Goal: Information Seeking & Learning: Learn about a topic

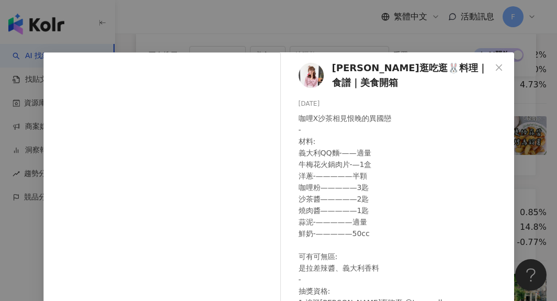
click at [352, 31] on div "[PERSON_NAME]逛吃逛🐰料理｜食譜｜美食開箱 [DATE] 咖哩X沙茶相見恨晚的異國戀 - 材料: 義大利QQ麵-——適量 牛梅花火鍋肉片-—1盒 …" at bounding box center [278, 150] width 557 height 301
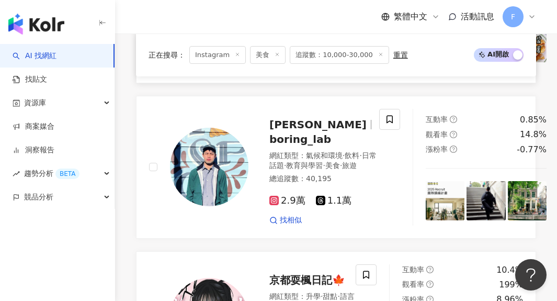
scroll to position [1034, 0]
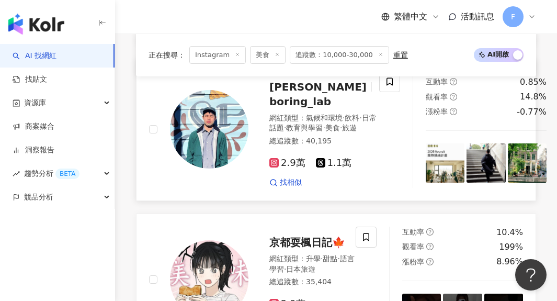
click at [428, 182] on img at bounding box center [445, 162] width 39 height 39
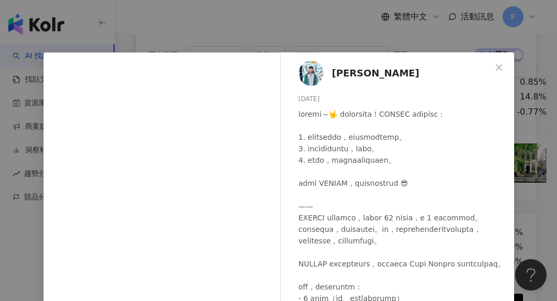
click at [529, 156] on div "[PERSON_NAME] [DATE] 316 5 查看原始貼文" at bounding box center [278, 150] width 557 height 301
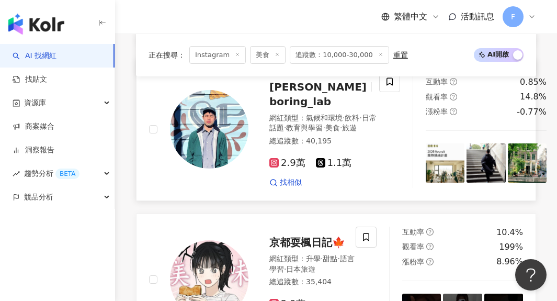
click at [467, 182] on img at bounding box center [486, 162] width 39 height 39
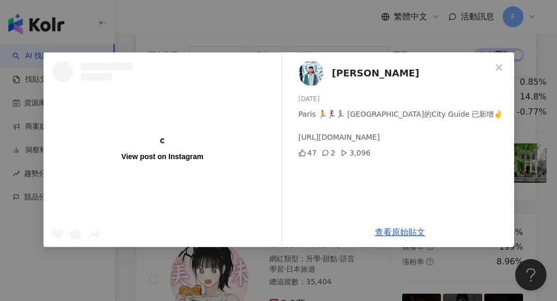
click at [526, 188] on div "View post on Instagram [PERSON_NAME] [DATE] [GEOGRAPHIC_DATA] 🏃🏃‍♀️🏃‍♂️ [GEOGRA…" at bounding box center [278, 150] width 557 height 301
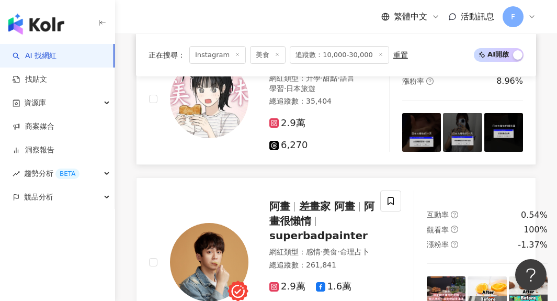
scroll to position [1331, 0]
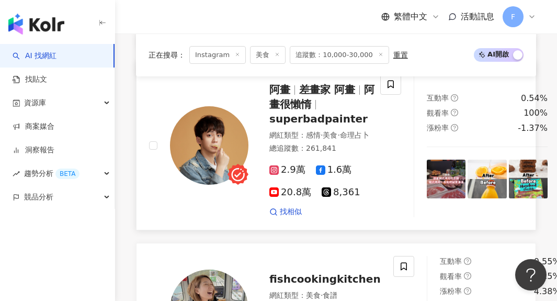
click at [427, 198] on img at bounding box center [446, 179] width 39 height 39
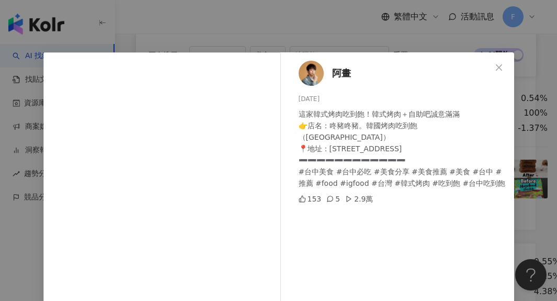
scroll to position [82, 0]
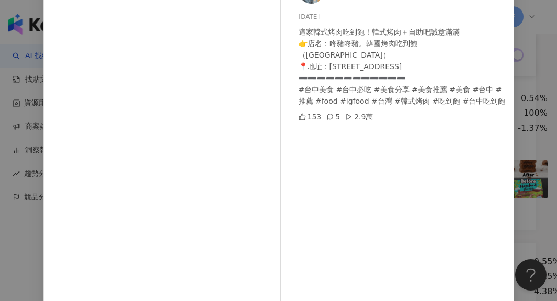
click at [531, 119] on div "阿畫 [DATE] 這家韓式烤肉吃到飽！韓式烤肉＋自助吧誠意滿滿 👉店名：咚豬咚豬。韓國烤肉吃到飽（[GEOGRAPHIC_DATA]） 📍地址：[STREE…" at bounding box center [278, 150] width 557 height 301
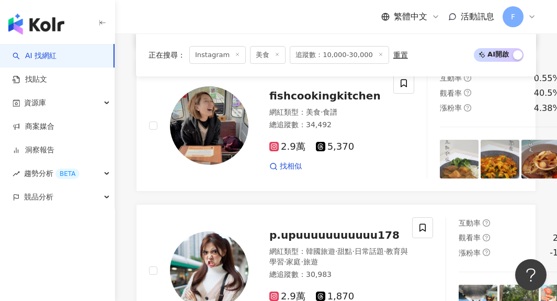
scroll to position [1517, 0]
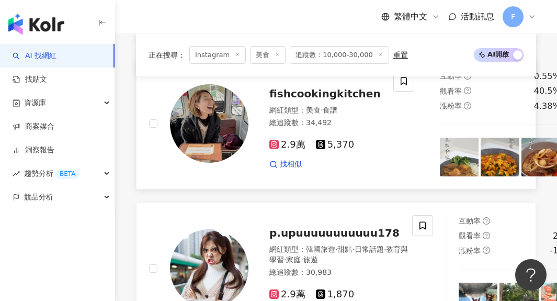
click at [448, 176] on img at bounding box center [459, 157] width 39 height 39
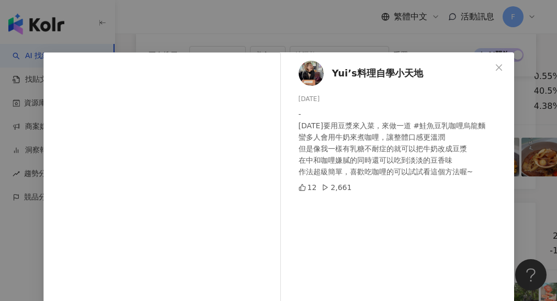
click at [347, 49] on div "Yui’s料理自學小天地 [DATE] - [DATE]要用豆漿來入菜，來做一道 #鮭魚豆乳咖哩烏龍麵 蠻多人會用牛奶來煮咖哩，讓整體口感更溫潤 但是像我一樣…" at bounding box center [278, 150] width 557 height 301
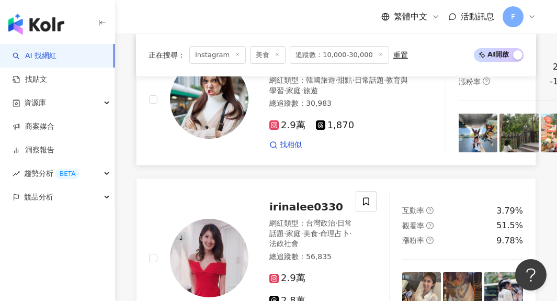
scroll to position [1686, 0]
click at [461, 152] on img at bounding box center [478, 133] width 39 height 39
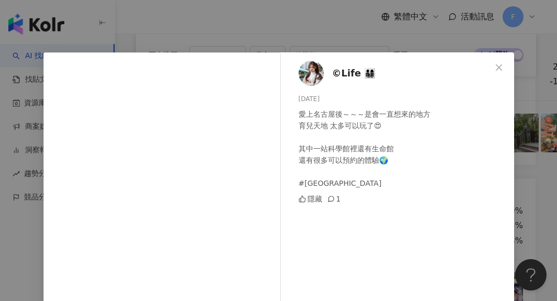
click at [394, 31] on div "©Life 👨‍👩‍👧‍👦 [DATE] 愛上名古屋後～～～是會一直想來的地方 育兒天地 太多可以玩了😍 其中一站科學館裡還有生命館 還有很多可以預約的體驗🌍…" at bounding box center [278, 150] width 557 height 301
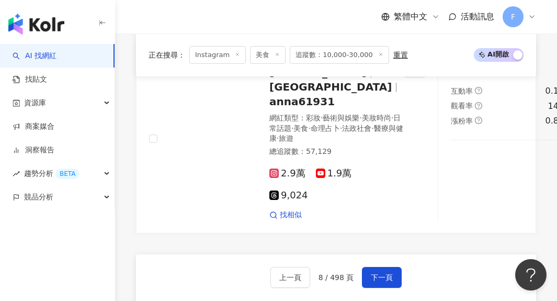
scroll to position [2153, 0]
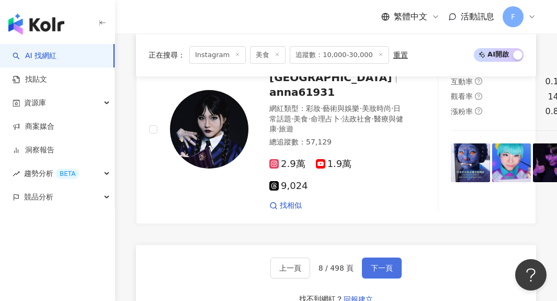
click at [386, 272] on span "下一頁" at bounding box center [382, 268] width 22 height 8
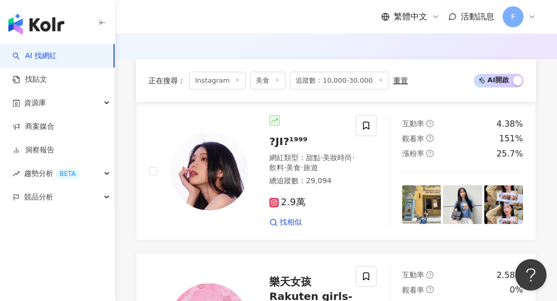
scroll to position [347, 0]
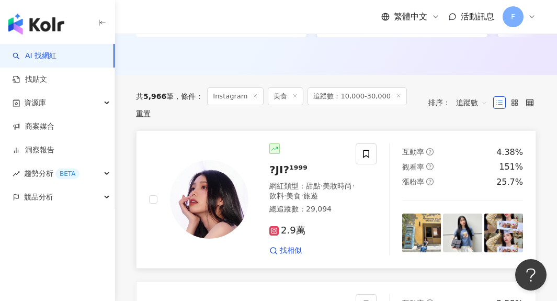
click at [414, 225] on img at bounding box center [421, 233] width 39 height 39
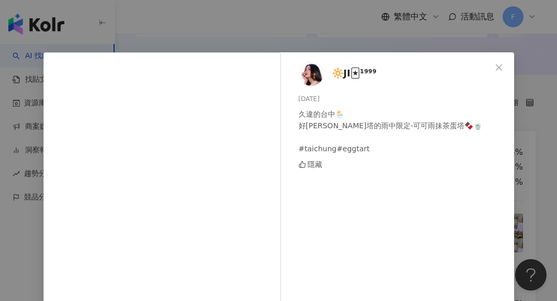
click at [403, 44] on div "🔆JI🃏¹⁹⁹⁹ [DATE] 久違的台中🌦️ 好愛克莉斯塔的雨中限定-可可雨抹茶蛋塔🍫🍵 #taichung#eggtart 隱藏 查看原始貼文" at bounding box center [278, 150] width 557 height 301
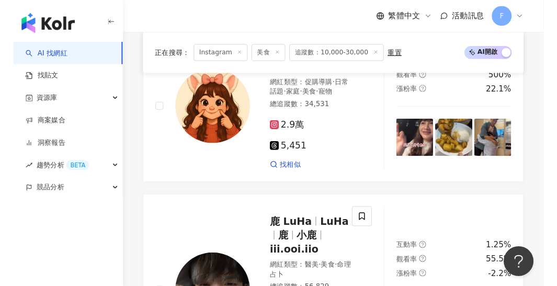
scroll to position [928, 0]
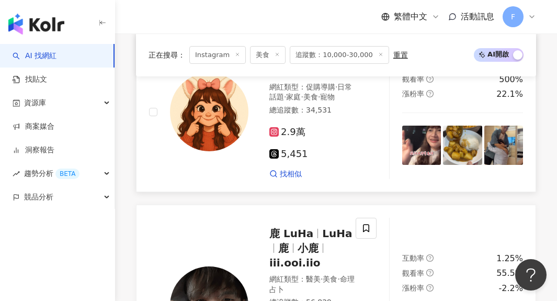
click at [420, 144] on img at bounding box center [421, 145] width 39 height 39
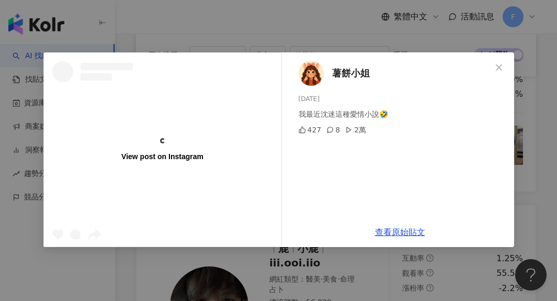
click at [393, 281] on div "View post on Instagram 薯餅小姐 [DATE] 我最近沈迷這種愛情小說🤣 427 8 2萬 查看原始貼文" at bounding box center [278, 150] width 557 height 301
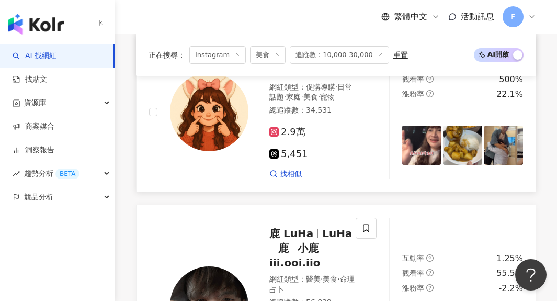
click at [461, 162] on img at bounding box center [462, 145] width 39 height 39
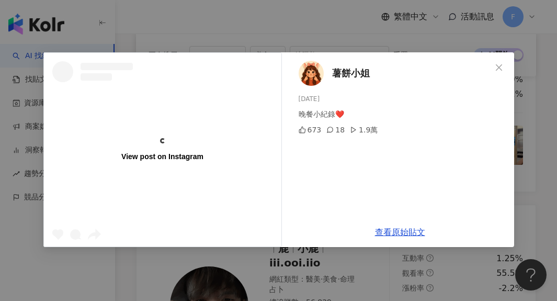
click at [317, 278] on div "View post on Instagram 薯餅小姐 [DATE] 晚餐小紀錄❤️ 673 18 1.9萬 查看原始貼文" at bounding box center [278, 150] width 557 height 301
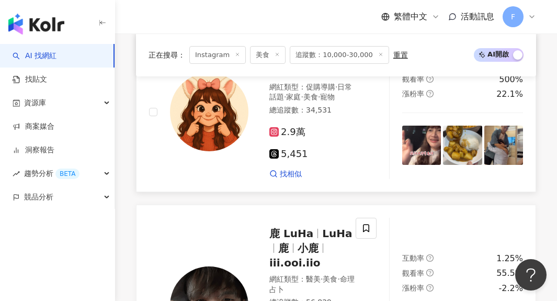
drag, startPoint x: 437, startPoint y: 0, endPoint x: 413, endPoint y: 126, distance: 128.4
click at [413, 126] on img at bounding box center [421, 145] width 39 height 39
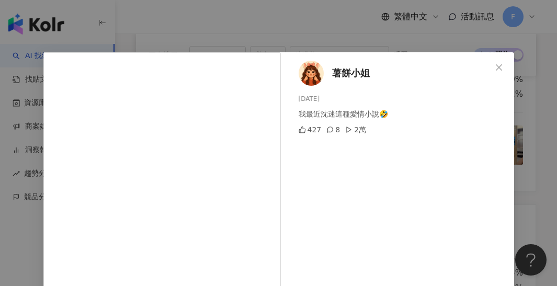
click at [316, 57] on div "薯餅小姐 [DATE] 我最近沈迷這種愛情小說🤣 427 8 2萬" at bounding box center [400, 239] width 228 height 375
click at [328, 45] on div "薯餅小姐 [DATE] 我最近沈迷這種愛情小說🤣 427 8 2萬 查看原始貼文" at bounding box center [278, 143] width 557 height 286
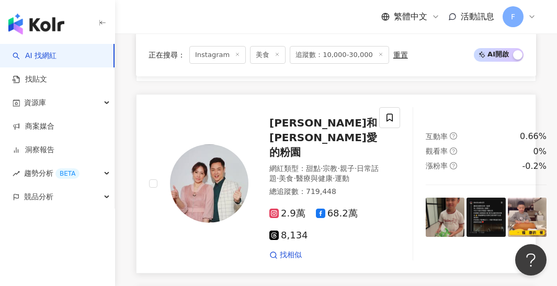
scroll to position [1255, 0]
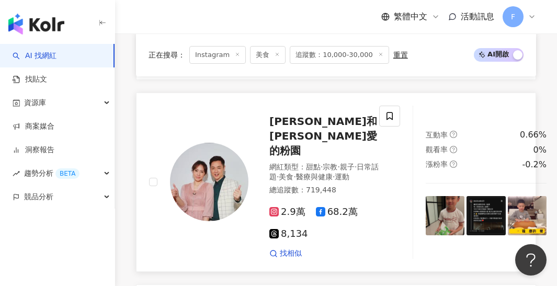
click at [426, 196] on img at bounding box center [445, 215] width 39 height 39
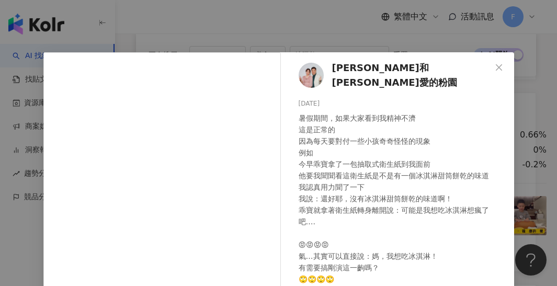
click at [353, 40] on div "[PERSON_NAME]和[PERSON_NAME]愛的粉園 [DATE] 暑假期間，如果大家看到我精神不濟 這是正常的 因為每天要對付一些小孩奇奇怪怪的現…" at bounding box center [278, 143] width 557 height 286
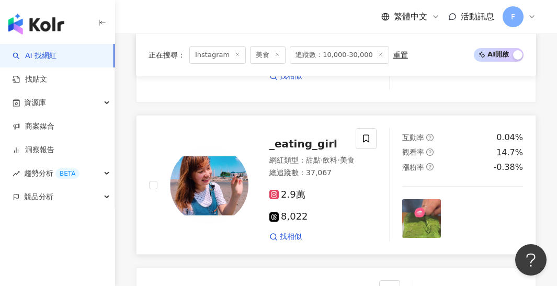
scroll to position [1763, 0]
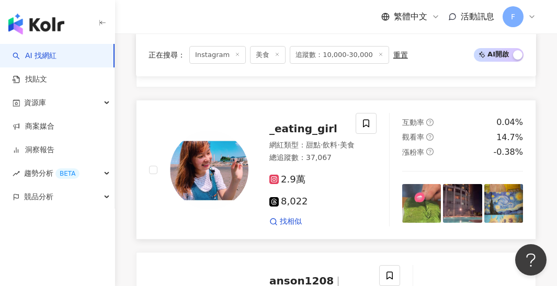
click at [437, 184] on img at bounding box center [421, 203] width 39 height 39
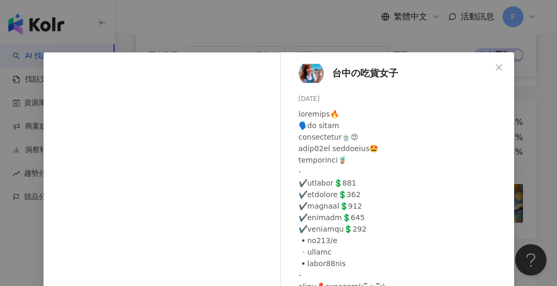
click at [374, 43] on div "台中の吃貨女子 [DATE] 隱藏 11 3,004 查看原始貼文" at bounding box center [278, 143] width 557 height 286
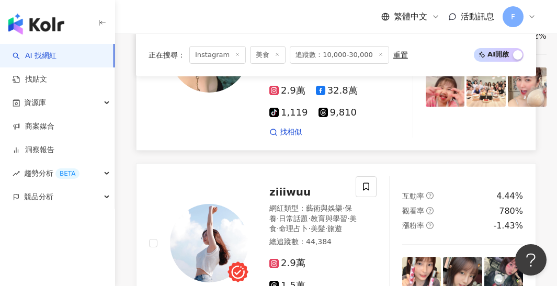
scroll to position [2254, 0]
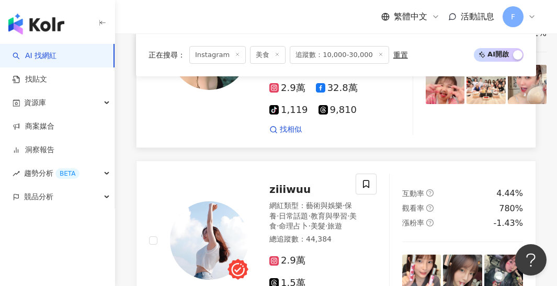
click at [432, 92] on img at bounding box center [445, 84] width 39 height 39
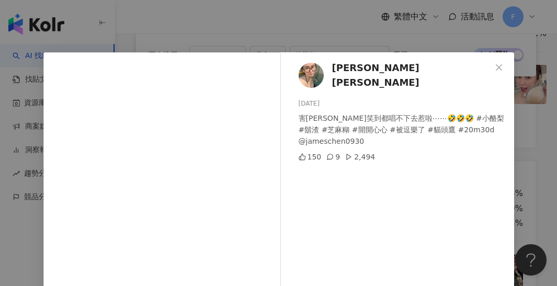
click at [396, 26] on div "[PERSON_NAME][PERSON_NAME] ya [DATE] 害[PERSON_NAME]到都唱不下去惹啦⋯⋯🤣🤣🤣 #小酪梨 #鬍渣 #芝麻糊 …" at bounding box center [278, 143] width 557 height 286
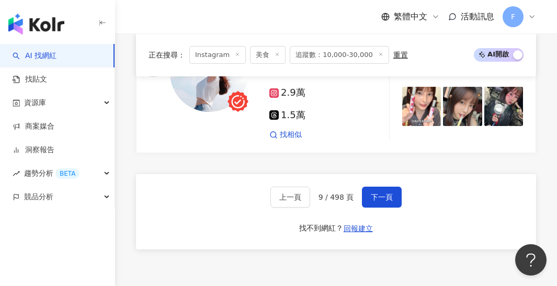
scroll to position [2429, 0]
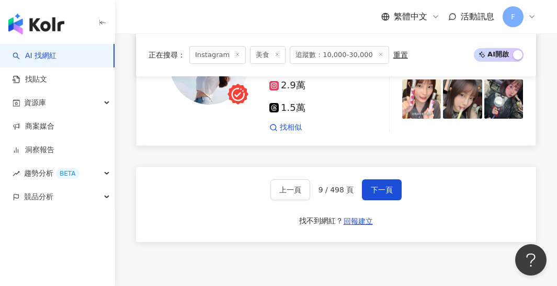
click at [426, 113] on img at bounding box center [421, 99] width 39 height 39
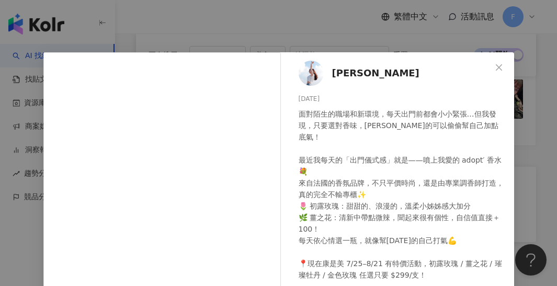
click at [427, 42] on div "[PERSON_NAME][DATE] 面對陌生的職場和新環境，每天出門前都會小小緊張…但我發現，只要選對香味，[PERSON_NAME]的可以偷偷幫自己加點…" at bounding box center [278, 143] width 557 height 286
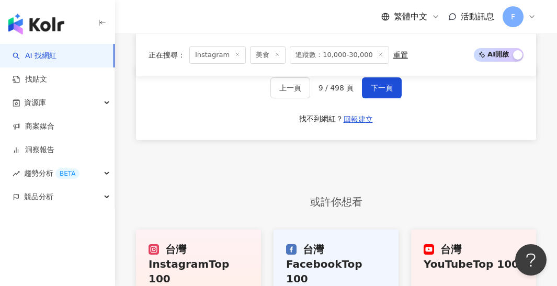
scroll to position [2537, 0]
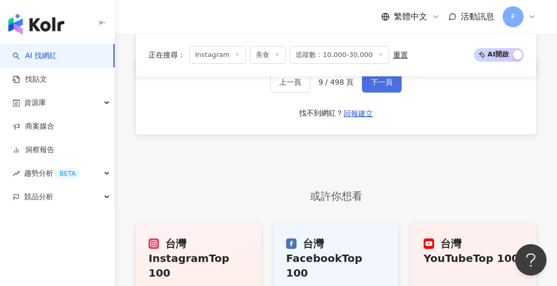
click at [387, 86] on span "下一頁" at bounding box center [382, 82] width 22 height 8
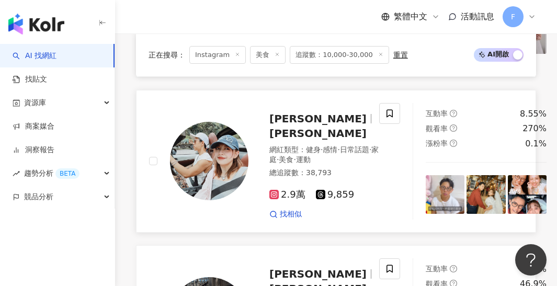
scroll to position [1669, 0]
click at [426, 189] on img at bounding box center [445, 194] width 39 height 39
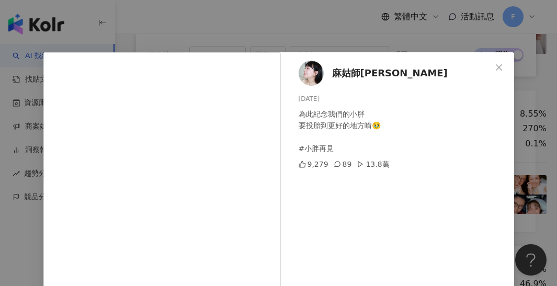
click at [353, 23] on div "麻姑師太 [DATE] 為此紀念我們的小胖 要投胎到更好的地方唷🥹 #小胖再見 9,279 89 13.8萬 查看原始貼文" at bounding box center [278, 143] width 557 height 286
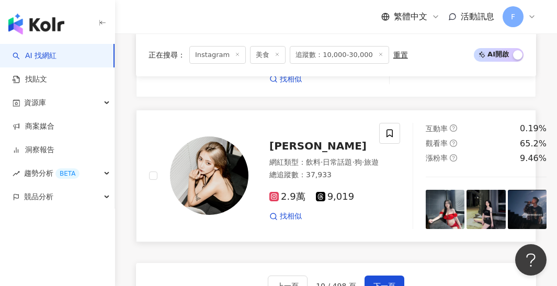
scroll to position [2338, 0]
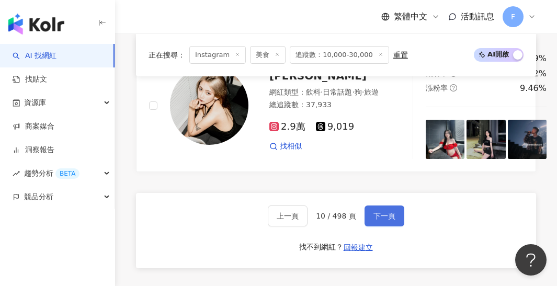
click at [384, 217] on span "下一頁" at bounding box center [385, 216] width 22 height 8
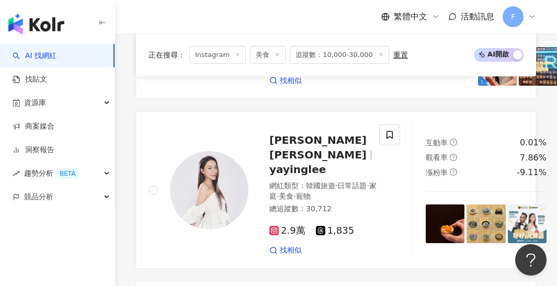
scroll to position [1867, 0]
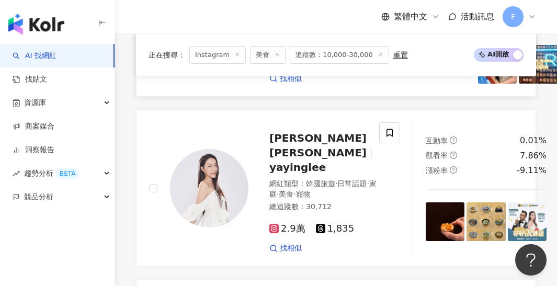
click at [478, 84] on img at bounding box center [497, 64] width 39 height 39
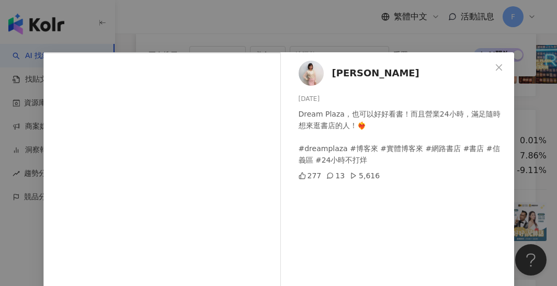
click at [387, 40] on div "[PERSON_NAME][DATE] Dream Plaza，也可以好好看書！而且營業24小時，滿足隨時想來逛書店的人！❤️‍🔥 #dreamplaza #…" at bounding box center [278, 143] width 557 height 286
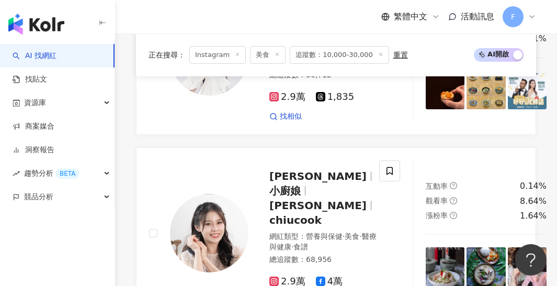
scroll to position [2003, 0]
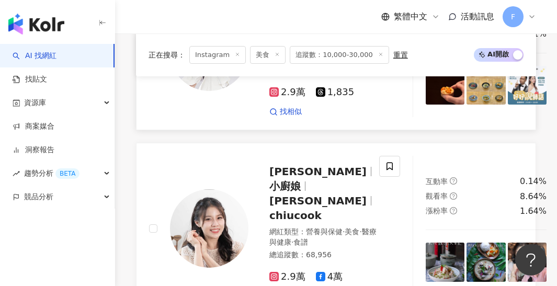
click at [426, 105] on img at bounding box center [445, 85] width 39 height 39
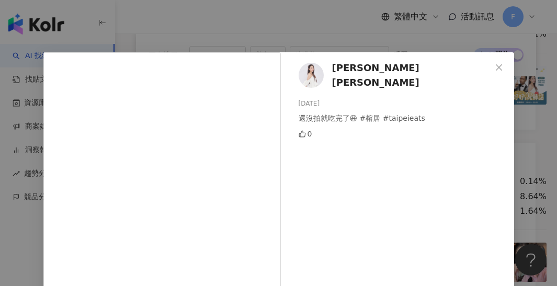
click at [340, 31] on div "Yaying [PERSON_NAME] [PERSON_NAME][DATE] 還沒拍就吃完了😆 #榕居 #taipeieats 0 查看原始貼文" at bounding box center [278, 143] width 557 height 286
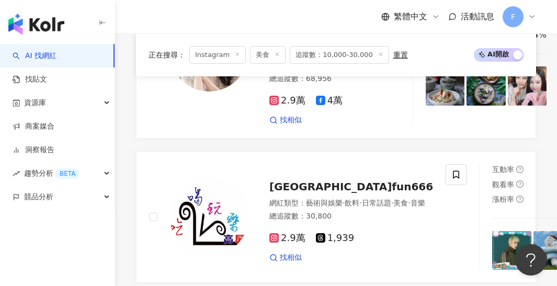
scroll to position [2181, 0]
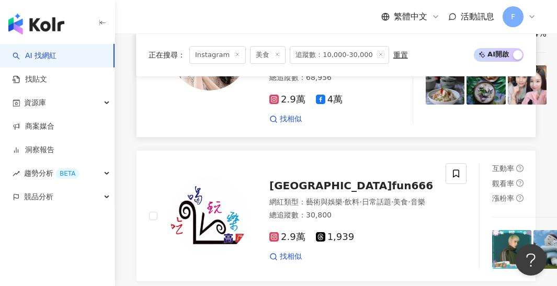
click at [426, 104] on img at bounding box center [445, 84] width 39 height 39
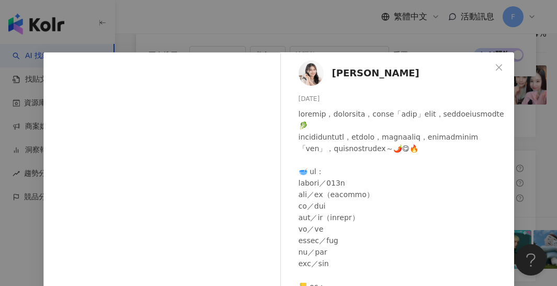
click at [392, 42] on div "[PERSON_NAME] [DATE] 6 查看原始貼文" at bounding box center [278, 143] width 557 height 286
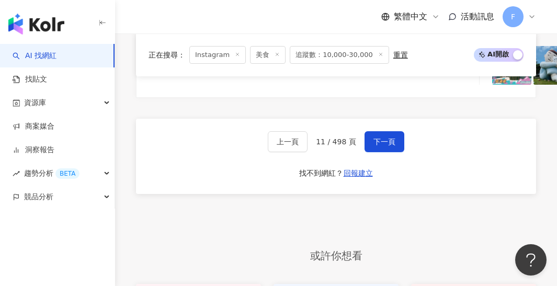
scroll to position [2368, 0]
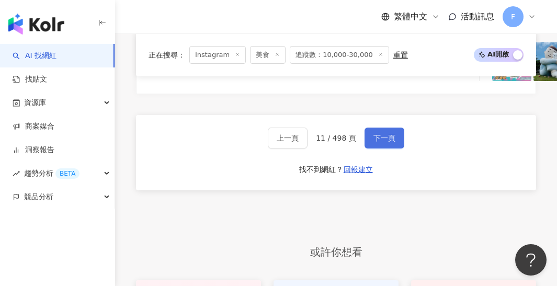
click at [378, 142] on span "下一頁" at bounding box center [385, 138] width 22 height 8
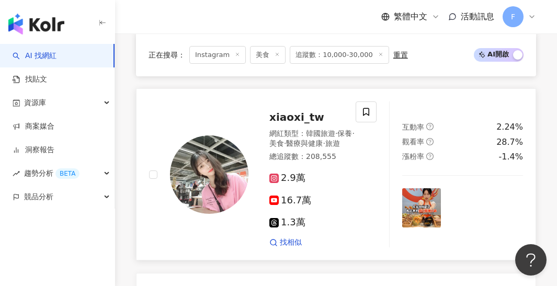
scroll to position [713, 0]
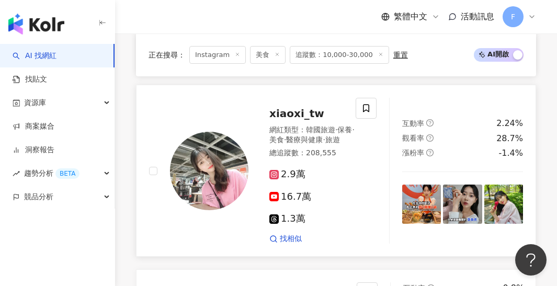
click at [433, 185] on img at bounding box center [421, 204] width 39 height 39
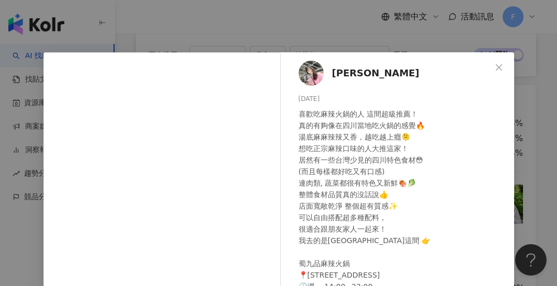
click at [315, 40] on div "[PERSON_NAME]시 [DATE] 喜歡吃麻辣火鍋的人 這間超級推薦！ 真的有夠像在四川當地吃火鍋的感覺🔥 湯底麻麻辣辣又香，越吃越上癮🫠 想吃正宗麻…" at bounding box center [278, 143] width 557 height 286
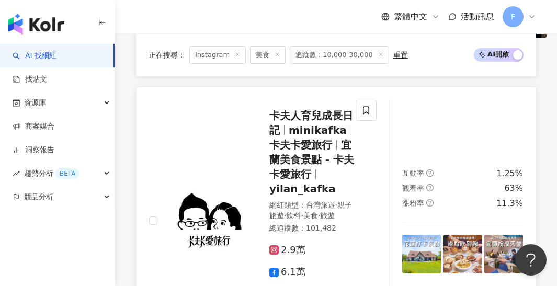
scroll to position [1233, 0]
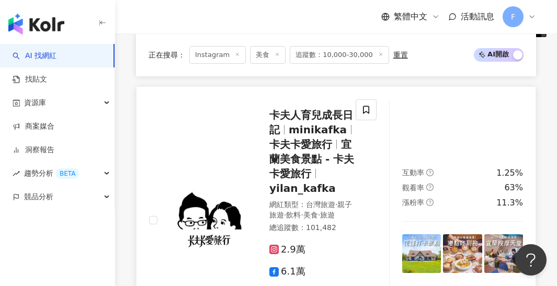
click at [432, 234] on img at bounding box center [421, 253] width 39 height 39
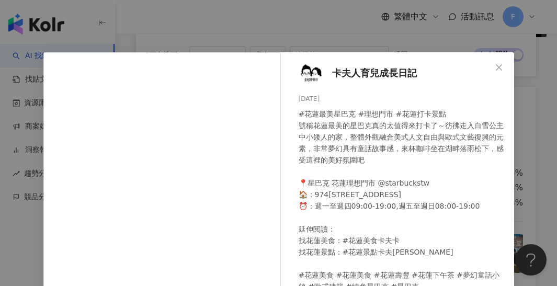
click at [380, 35] on div "卡夫人育兒成長日記 [DATE] #花蓮最美星巴克 #理想門市 #花蓮打卡景點 號稱花蓮最美的星巴克真的太值得來打卡了～彷彿走入白雪公主中小矮人的家，整體外觀…" at bounding box center [278, 143] width 557 height 286
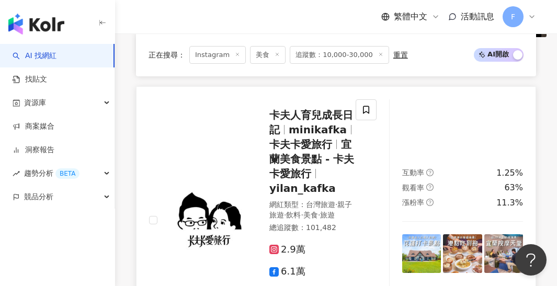
click at [424, 234] on img at bounding box center [421, 253] width 39 height 39
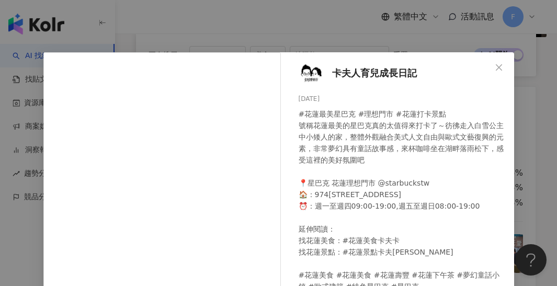
click at [342, 37] on div "卡夫人育兒成長日記 [DATE] #花蓮最美星巴克 #理想門市 #花蓮打卡景點 號稱花蓮最美的星巴克真的太值得來打卡了～彷彿走入白雪公主中小矮人的家，整體外觀…" at bounding box center [278, 143] width 557 height 286
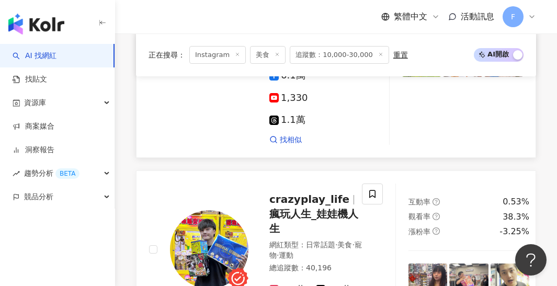
scroll to position [1432, 0]
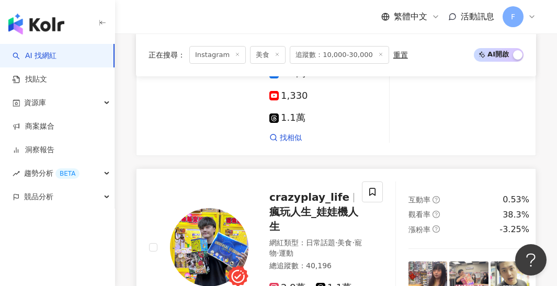
click at [431, 262] on img at bounding box center [428, 281] width 39 height 39
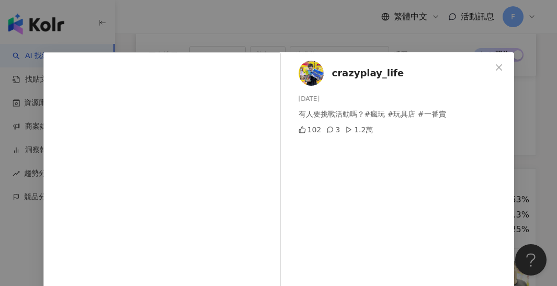
click at [360, 36] on div "crazyplay_life [DATE] 有人要挑戰活動嗎？#瘋玩 #玩具店 #一番賞 102 3 1.2萬 查看原始貼文" at bounding box center [278, 143] width 557 height 286
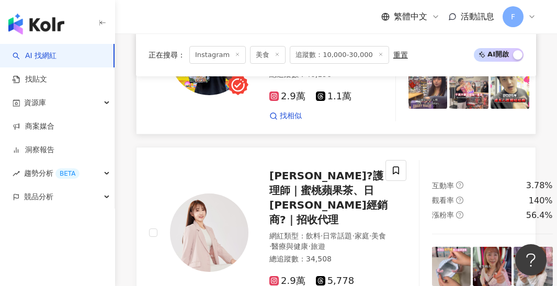
scroll to position [1625, 0]
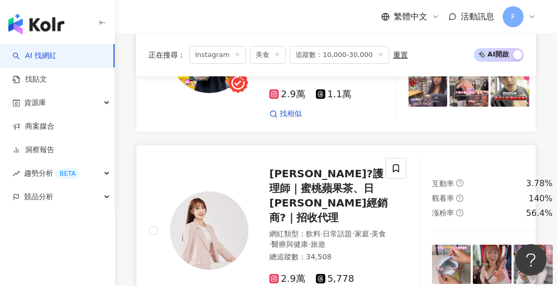
click at [432, 245] on img at bounding box center [451, 264] width 39 height 39
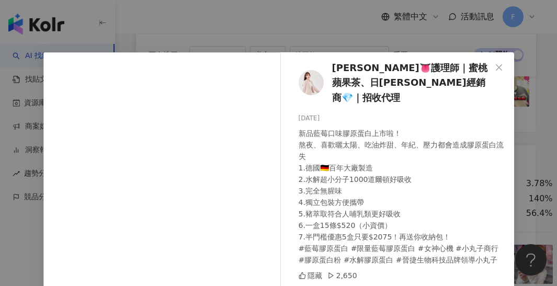
click at [293, 17] on div "[PERSON_NAME]👅護理師｜蜜桃蘋果茶、日[PERSON_NAME]經銷商💎｜招收代理 [DATE] 新品藍莓口味膠原蛋白上市啦！ 熬夜、喜歡曬太陽、…" at bounding box center [278, 143] width 557 height 286
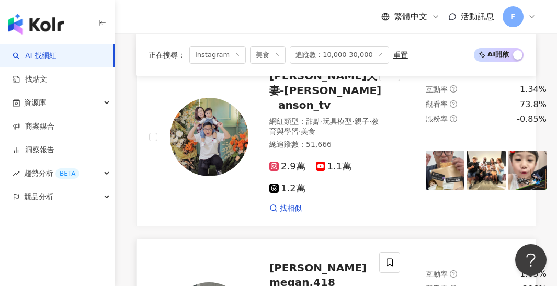
scroll to position [1906, 0]
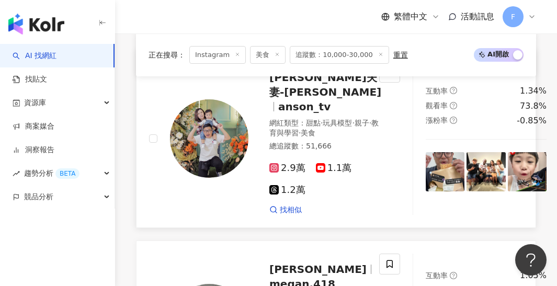
click at [426, 152] on img at bounding box center [445, 171] width 39 height 39
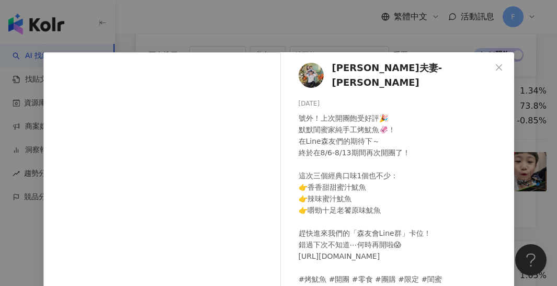
click at [315, 36] on div "[PERSON_NAME]夫妻-[PERSON_NAME] [DATE] 號外！上次開團飽受好評🎉 默默閨蜜家純手工烤魷魚🦑！ 在Line森友們的期待下～ 終…" at bounding box center [278, 143] width 557 height 286
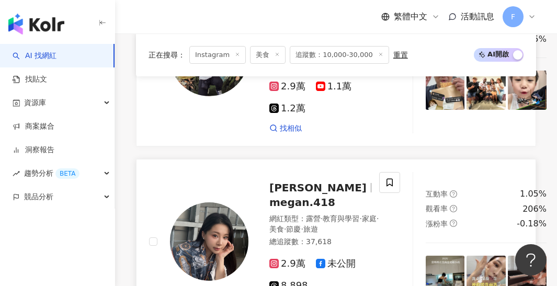
scroll to position [1997, 0]
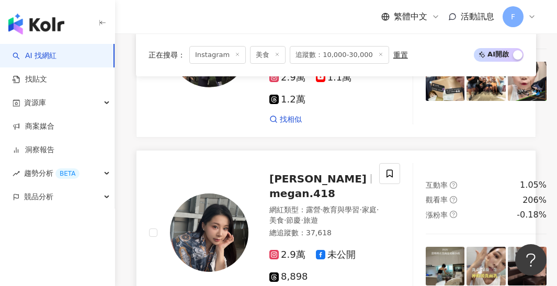
click at [437, 247] on img at bounding box center [445, 266] width 39 height 39
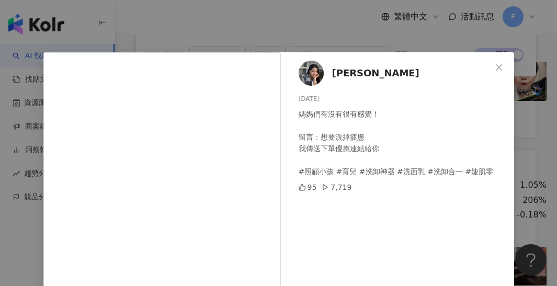
click at [334, 33] on div "[PERSON_NAME] [DATE] 媽媽們有沒有很有感覺！ 留言：想要洗掉疲憊 我傳送下單優惠連結給你 #照顧小孩 #育兒 #洗卸神器 #洗面乳 #洗卸…" at bounding box center [278, 143] width 557 height 286
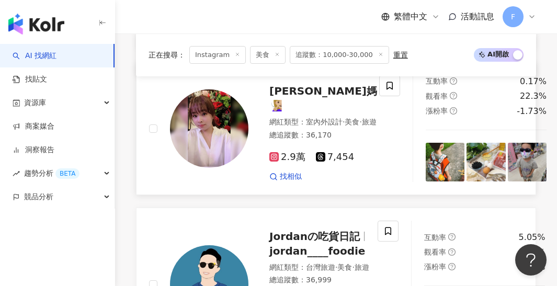
scroll to position [2263, 0]
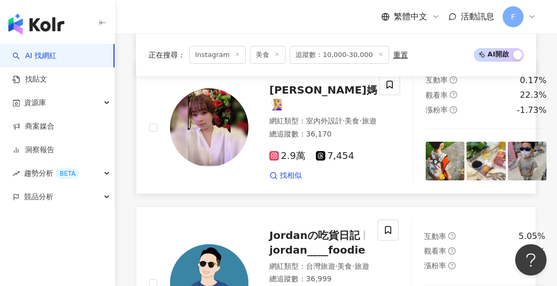
click at [426, 142] on img at bounding box center [445, 161] width 39 height 39
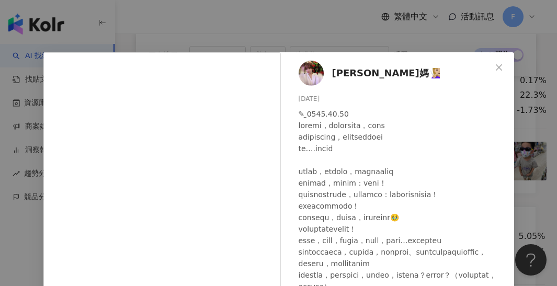
click at [315, 27] on div "RayMa 叡媽🧏🏼‍♀️ [DATE] 42 6 查看原始貼文" at bounding box center [278, 143] width 557 height 286
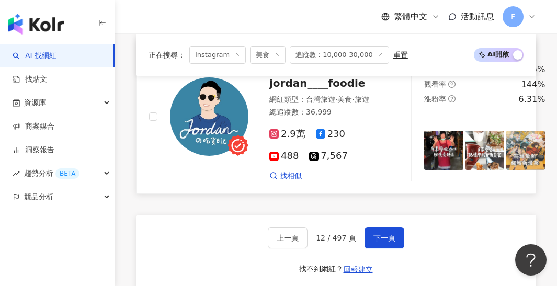
scroll to position [2432, 0]
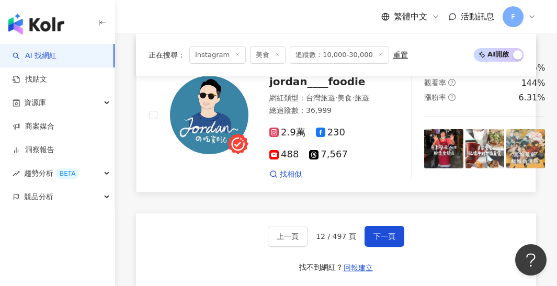
click at [428, 129] on img at bounding box center [443, 148] width 39 height 39
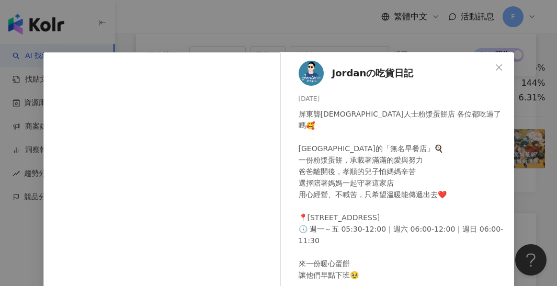
click at [220, 30] on div "Jordanの吃貨日記 [DATE] 屏東聾啞人士粉漿蛋餅店 各位都吃過了嗎🥰 [GEOGRAPHIC_DATA]的「無名早餐店」🍳 一份粉漿蛋餅，承載著滿滿…" at bounding box center [278, 143] width 557 height 286
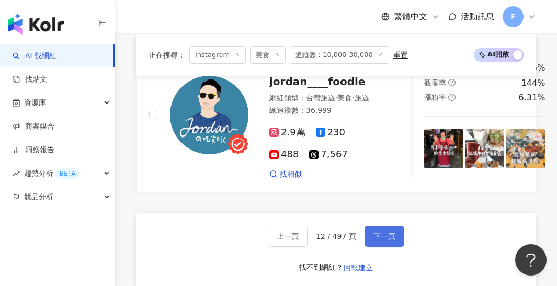
click at [379, 232] on span "下一頁" at bounding box center [385, 236] width 22 height 8
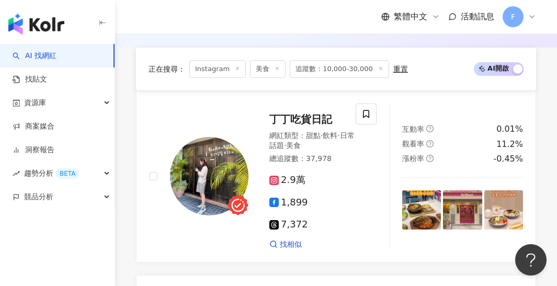
scroll to position [401, 0]
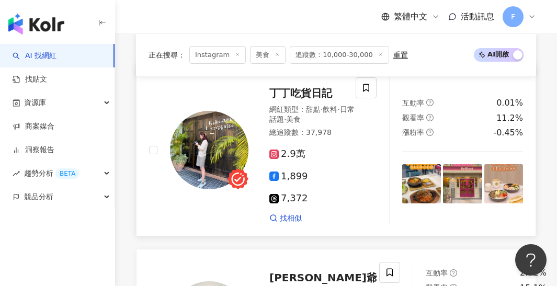
click at [431, 183] on img at bounding box center [421, 183] width 39 height 39
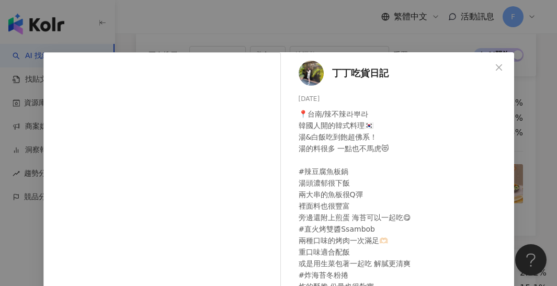
click at [527, 141] on div "丁丁吃貨日記 [DATE] 📍台南/辣不辣라뿌라 韓國人開的韓式料理🇰🇷 湯&白飯吃到飽超佛系！ 湯的料很多 一點也不馬虎😻 #辣豆腐魚板鍋 湯頭濃郁很下飯 …" at bounding box center [278, 143] width 557 height 286
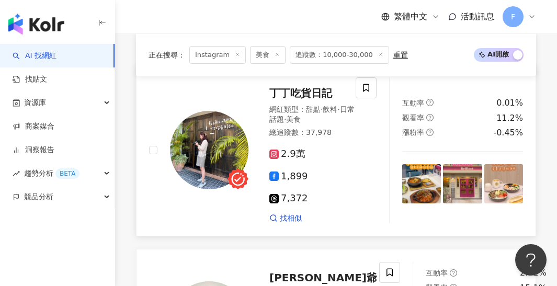
click at [469, 170] on img at bounding box center [462, 183] width 39 height 39
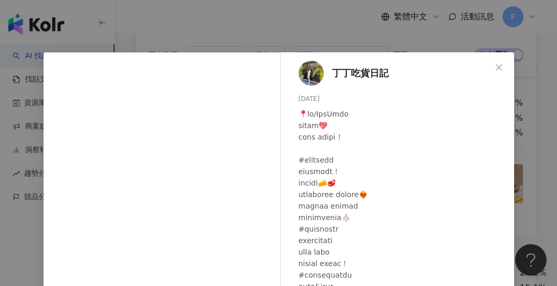
click at [309, 20] on div "丁丁吃貨日記 [DATE] 隱藏 4 2,196 查看原始貼文" at bounding box center [278, 143] width 557 height 286
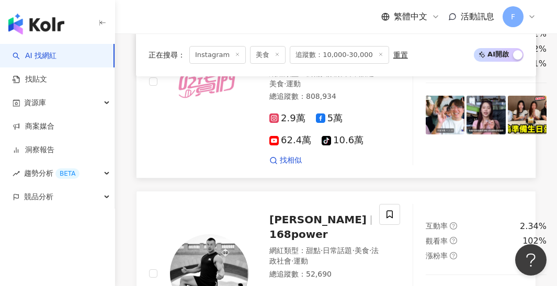
scroll to position [818, 0]
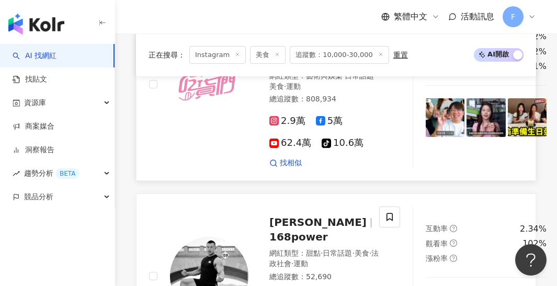
click at [426, 137] on img at bounding box center [445, 117] width 39 height 39
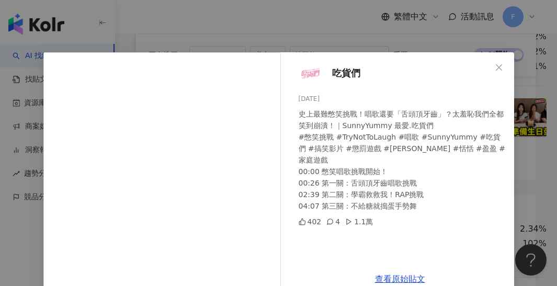
click at [283, 32] on div "吃貨們 [DATE] 史上最難憋笑挑戰！唱歌還要「舌頭頂牙齒」？太羞恥我們全都笑到崩潰！｜SunnyYummy 最愛.吃貨們 #憋笑挑戰 #TryNotToL…" at bounding box center [278, 143] width 557 height 286
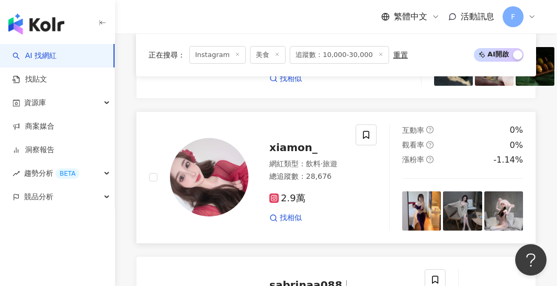
scroll to position [1186, 0]
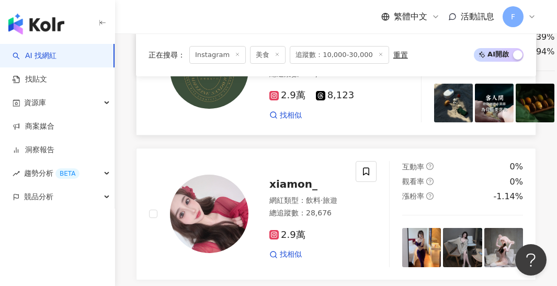
click at [436, 120] on img at bounding box center [453, 103] width 39 height 39
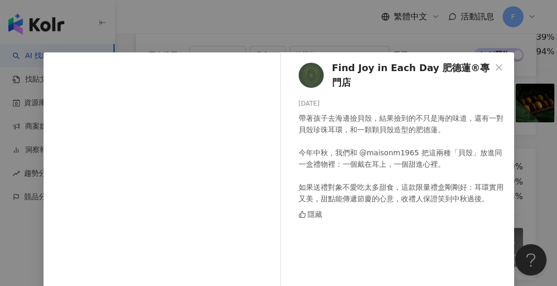
click at [417, 35] on div "Find Joy in Each Day 肥德蓮®專門店 [DATE] 帶著孩子去海邊撿貝殼，結果撿到的不只是海的味道，還有一對貝殼珍珠耳環，和一顆顆貝殼造型…" at bounding box center [278, 143] width 557 height 286
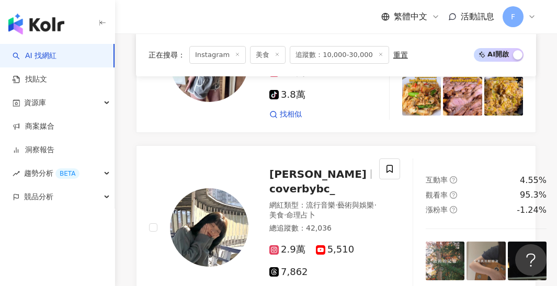
scroll to position [1668, 0]
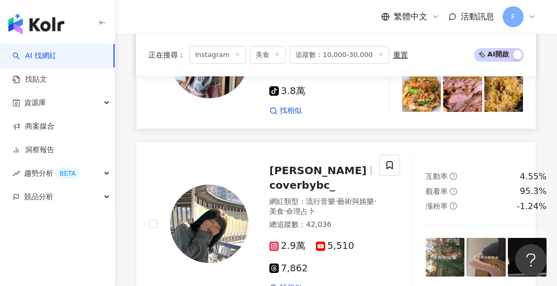
click at [420, 112] on img at bounding box center [421, 92] width 39 height 39
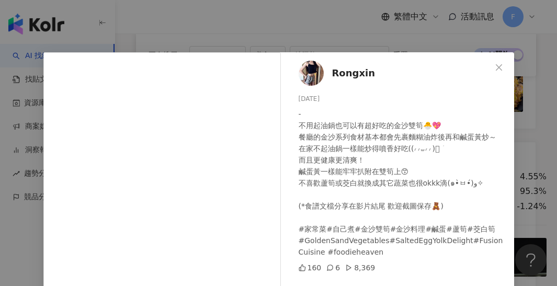
click at [332, 44] on div "Rongxin [DATE] - 不用起油鍋也可以有超好吃的金沙雙筍🐣💖 餐廳的金沙系列食材基本都會先裹麵糊油炸後再和鹹蛋黃炒～ 在家不起油鍋一樣能炒得噴香好…" at bounding box center [278, 143] width 557 height 286
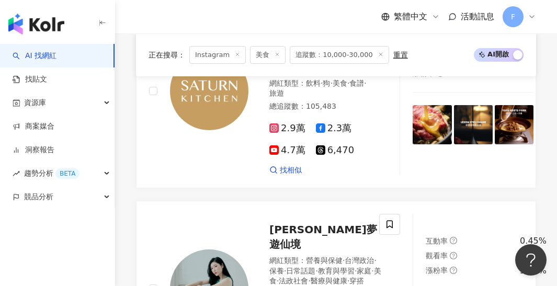
scroll to position [1994, 0]
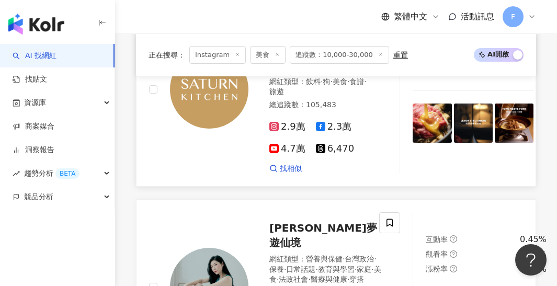
click at [417, 142] on img at bounding box center [432, 123] width 39 height 39
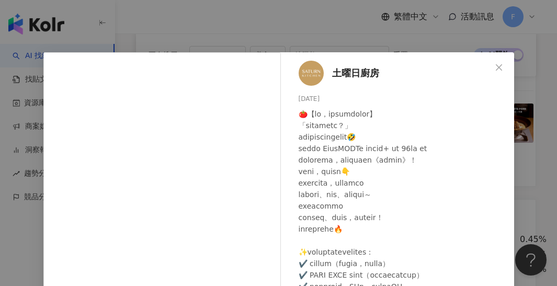
click at [325, 44] on div "土曜日廚房 [DATE] 91 2,884 查看原始貼文" at bounding box center [278, 143] width 557 height 286
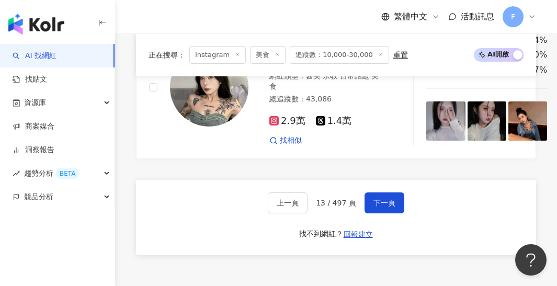
scroll to position [2366, 0]
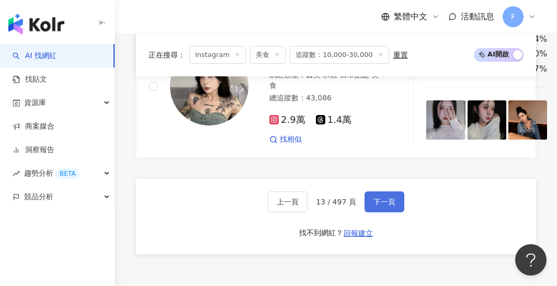
click at [387, 206] on span "下一頁" at bounding box center [385, 202] width 22 height 8
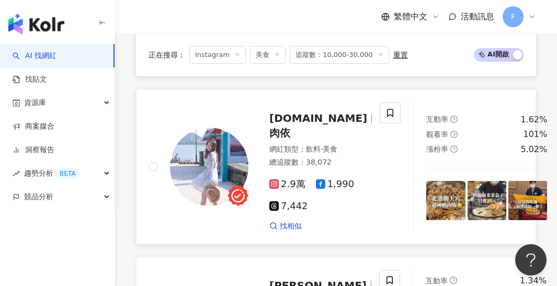
scroll to position [567, 0]
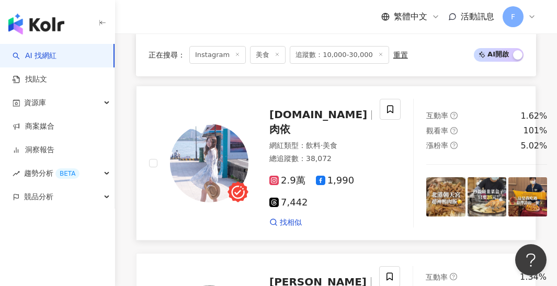
click at [426, 177] on img at bounding box center [445, 196] width 39 height 39
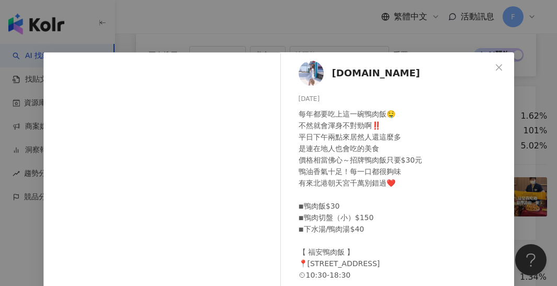
click at [342, 42] on div "[DOMAIN_NAME] [DATE] 每年都要吃上這一碗鴨肉飯🤤 不然就會渾身不對勁啊‼️ 平日下午兩點來居然人還這麼多 是連在地人也會吃的美食 價格相當…" at bounding box center [278, 143] width 557 height 286
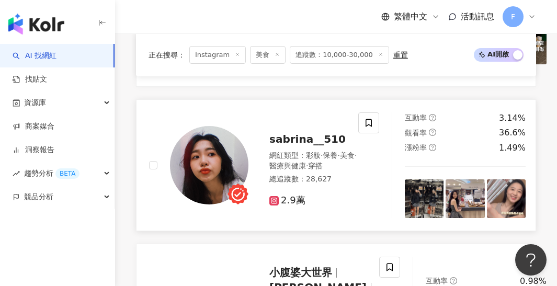
scroll to position [1373, 0]
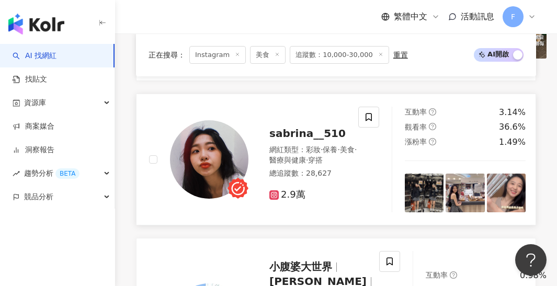
click at [432, 174] on img at bounding box center [424, 193] width 39 height 39
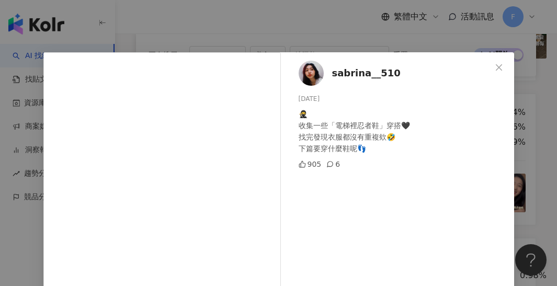
click at [296, 41] on div "sabrina__510 [DATE] 🥷 收集一些「電梯裡忍者鞋」穿搭🖤 找完發現衣服都沒有重複欸🤣 下篇要穿什麼鞋呢👣 905 6 查看原始貼文" at bounding box center [278, 143] width 557 height 286
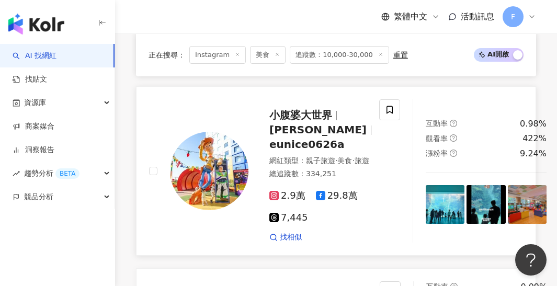
scroll to position [1522, 0]
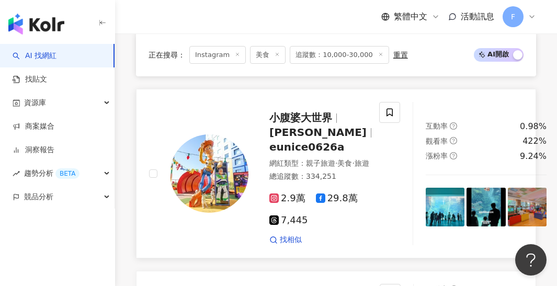
click at [426, 188] on img at bounding box center [445, 207] width 39 height 39
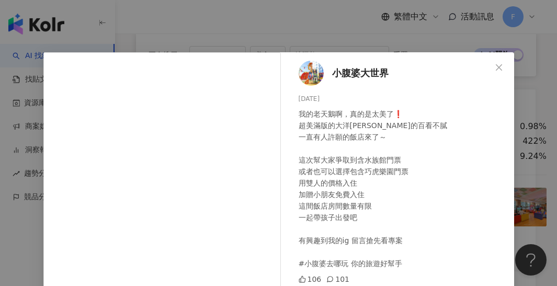
click at [383, 21] on div "小腹婆大世界 [DATE] 我的老天鵝啊，真的是太美了❗️ 超美滿版的大洋池真的百看不膩 一直有人許願的飯店來了～ 這次幫大家爭取到含水族館門票 或者也可以選…" at bounding box center [278, 143] width 557 height 286
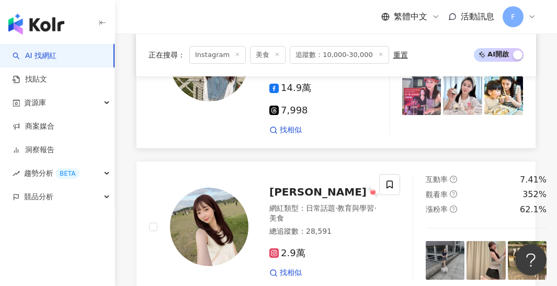
scroll to position [2116, 0]
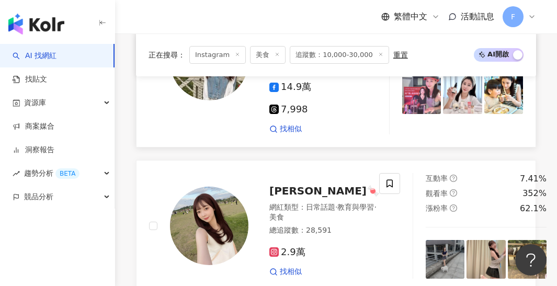
click at [434, 114] on img at bounding box center [421, 94] width 39 height 39
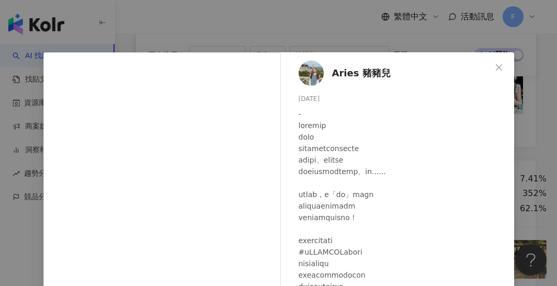
click at [252, 32] on div "Aries 豬豬兒 [DATE] 57 3 查看原始貼文" at bounding box center [278, 143] width 557 height 286
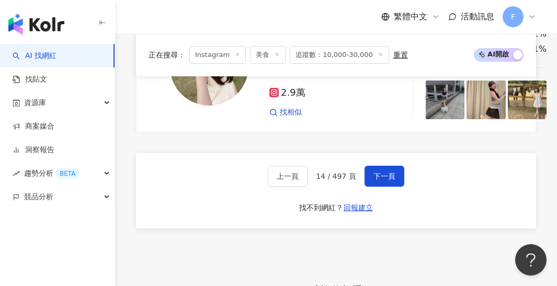
scroll to position [2276, 0]
click at [383, 180] on span "下一頁" at bounding box center [385, 176] width 22 height 8
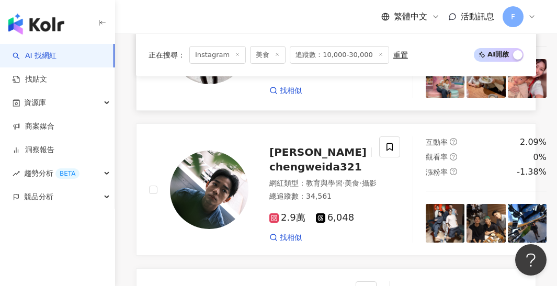
scroll to position [1947, 0]
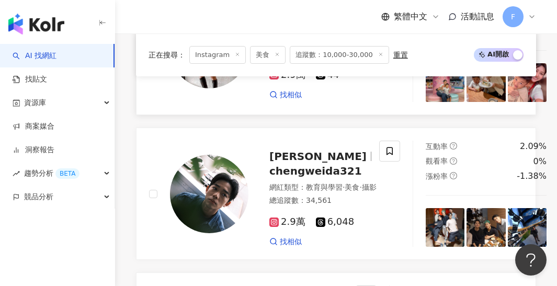
click at [426, 102] on img at bounding box center [445, 82] width 39 height 39
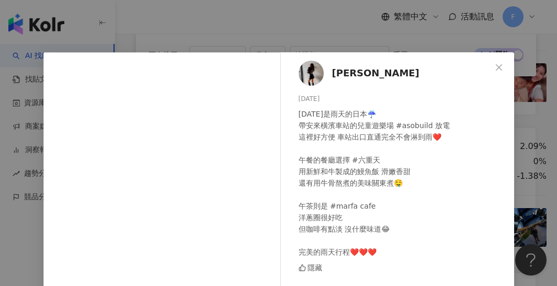
click at [419, 38] on div "[PERSON_NAME] [DATE] [DATE]是雨天的日本☔️ 帶安來橫濱車站的兒童遊樂場 #asobuild 放電 這裡好方便 車站出口直通完全不會…" at bounding box center [278, 143] width 557 height 286
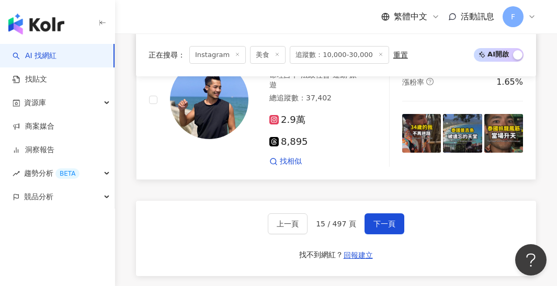
scroll to position [2207, 0]
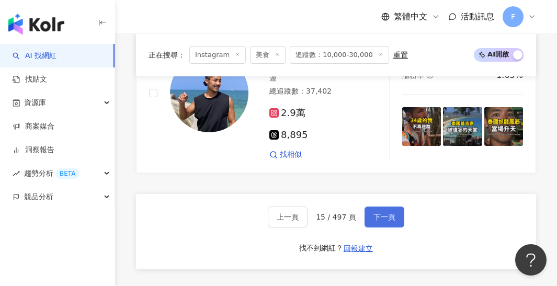
click at [383, 221] on span "下一頁" at bounding box center [385, 217] width 22 height 8
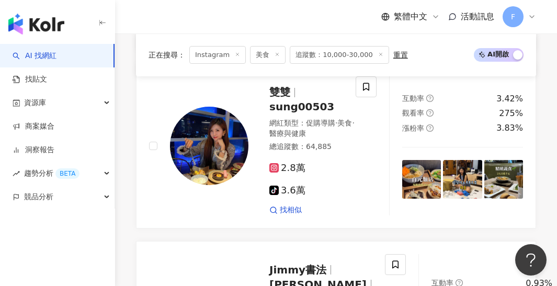
scroll to position [1087, 0]
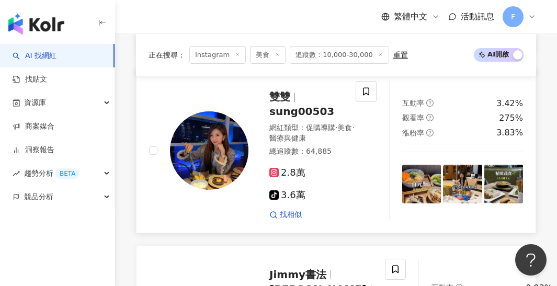
click at [423, 204] on img at bounding box center [421, 184] width 39 height 39
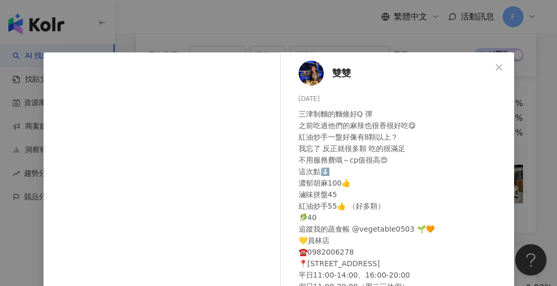
click at [277, 45] on div "雙雙 [DATE] 三津制麵的麵條好Q 彈 之前吃過他們的麻辣也很香很好吃😋 紅油炒手一盤好像有8顆以上？ 我忘了 反正就很多顆 吃的很滿足 不用服務費哦～c…" at bounding box center [278, 143] width 557 height 286
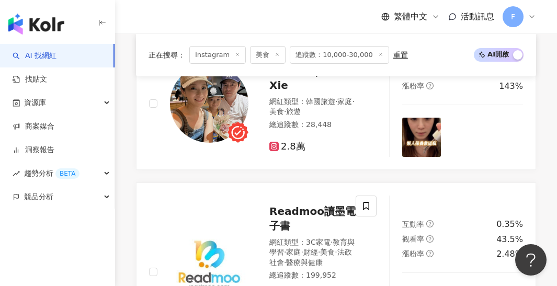
scroll to position [1971, 0]
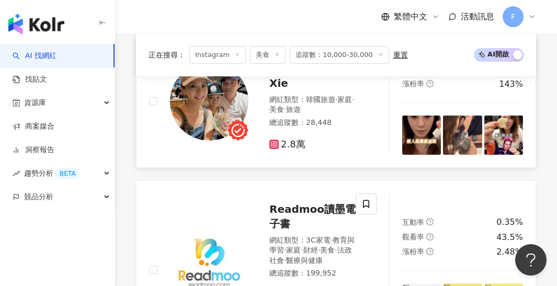
click at [413, 131] on img at bounding box center [421, 135] width 39 height 39
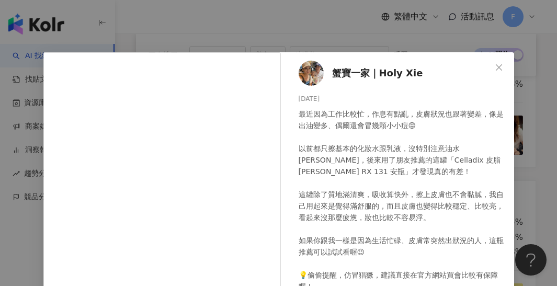
click at [364, 40] on div "蟹寶一家｜Holy Xie [DATE] 最近因為工作比較忙，作息有點亂，皮膚狀況也跟著變差，像是出油變多、偶爾還會冒幾顆小小痘😡 以前都只擦基本的化妝水跟乳…" at bounding box center [278, 143] width 557 height 286
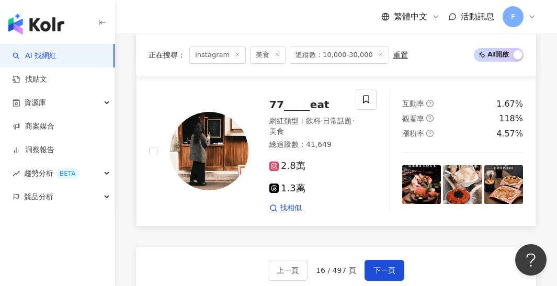
scroll to position [2268, 0]
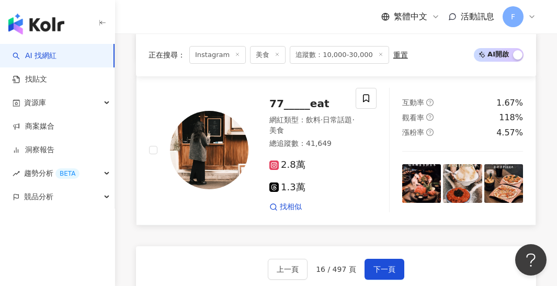
click at [427, 164] on img at bounding box center [421, 183] width 39 height 39
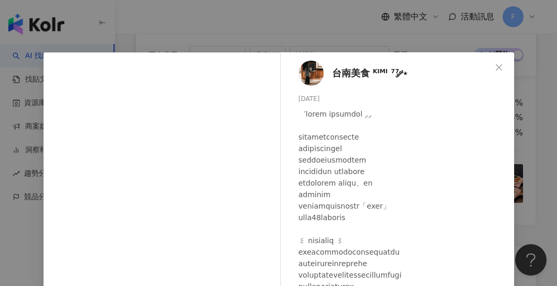
click at [270, 36] on div "台南美食 ᴷᴵᴹᴵ ⁷⁷ ༘⋆ [DATE] 隱藏 14 1,436 查看原始貼文" at bounding box center [278, 143] width 557 height 286
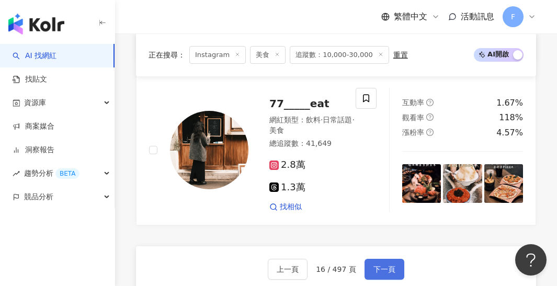
click at [391, 265] on span "下一頁" at bounding box center [385, 269] width 22 height 8
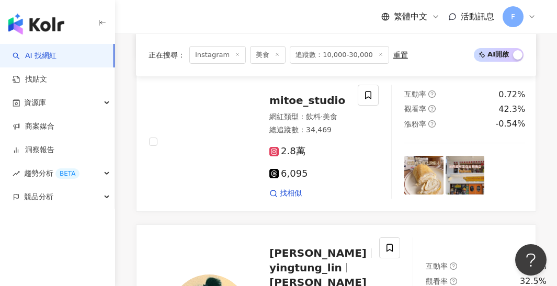
scroll to position [1363, 0]
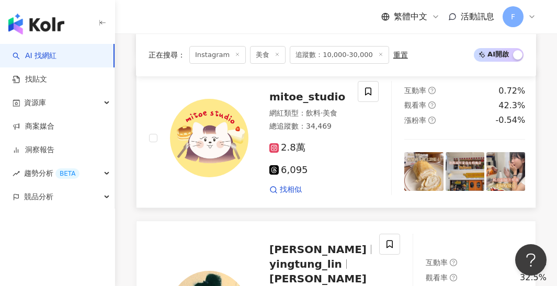
click at [423, 156] on img at bounding box center [424, 171] width 39 height 39
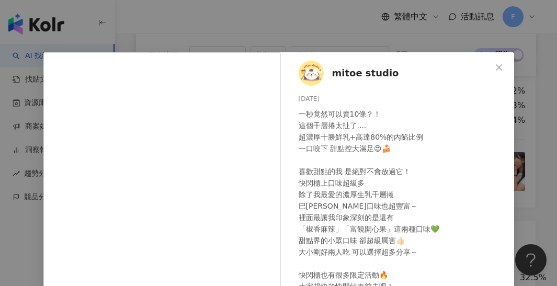
click at [317, 44] on div "mitoe studio [DATE] 一秒竟然可以賣10條？！ 這個千層捲太扯了.... 超濃厚十勝鮮乳+高達80%的內餡比例 一口咬下 甜點控大滿足😍🍰 …" at bounding box center [278, 143] width 557 height 286
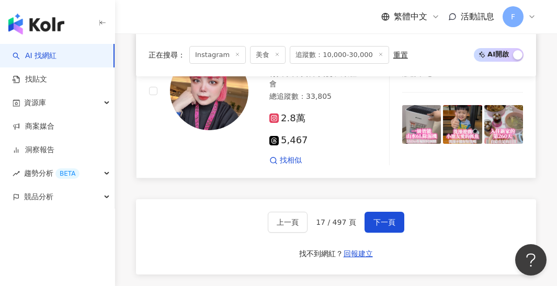
scroll to position [2238, 0]
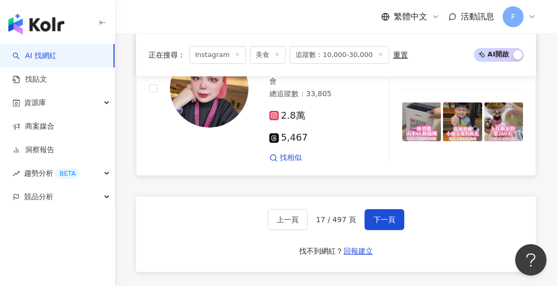
click at [424, 103] on img at bounding box center [421, 122] width 39 height 39
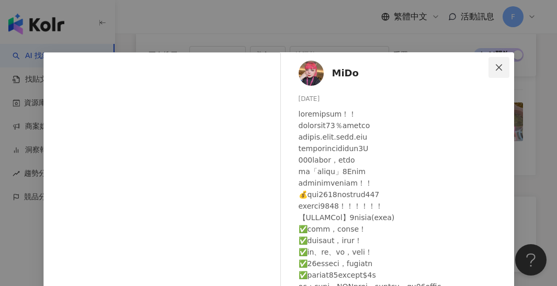
click at [500, 69] on icon "close" at bounding box center [499, 67] width 8 height 8
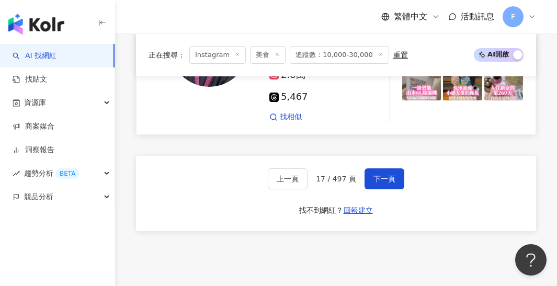
scroll to position [2279, 0]
click at [387, 174] on span "下一頁" at bounding box center [385, 178] width 22 height 8
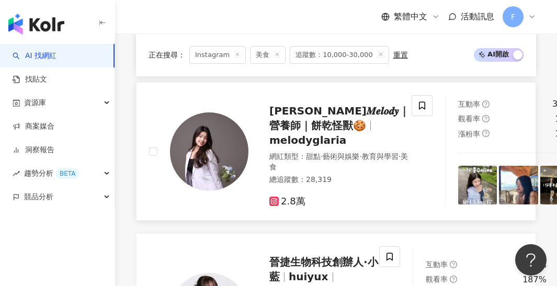
scroll to position [1118, 0]
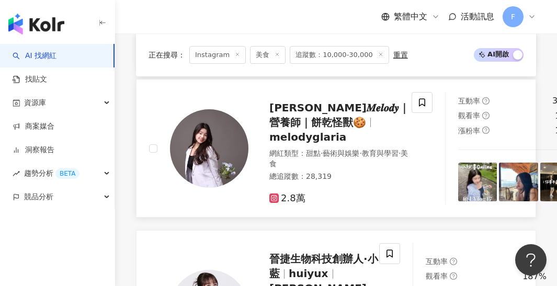
click at [458, 163] on img at bounding box center [477, 182] width 39 height 39
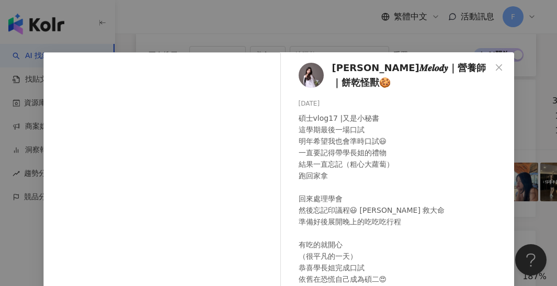
click at [437, 47] on div "[PERSON_NAME]𝑴𝒆𝒍𝒐𝒅𝒚｜營養師｜餅乾怪獸🍪 [DATE] 碩士vlog17 |又是小秘書 這學期最後一場口試 明年希望我也會準時口試😃 一直要…" at bounding box center [278, 143] width 557 height 286
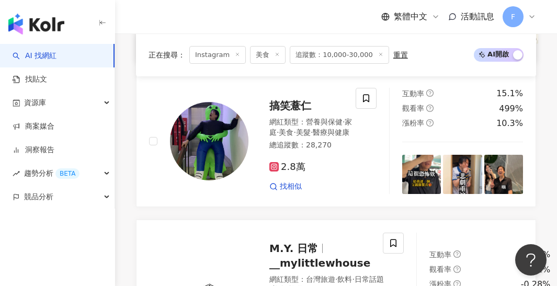
scroll to position [1762, 0]
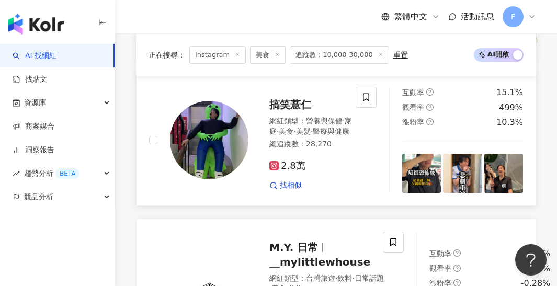
click at [422, 183] on img at bounding box center [421, 173] width 39 height 39
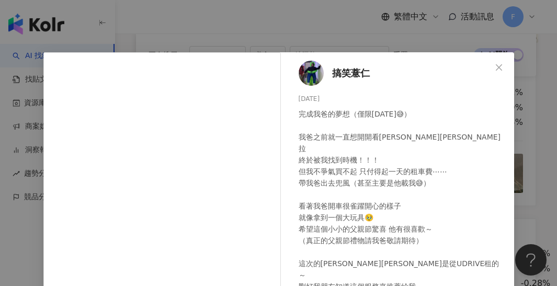
click at [266, 40] on div "搞笑薏仁 [DATE] 完成我爸的夢想（僅限[DATE]😅） 我爸之前就一直想開開看[PERSON_NAME][PERSON_NAME]拉 終於被我找到時機！…" at bounding box center [278, 143] width 557 height 286
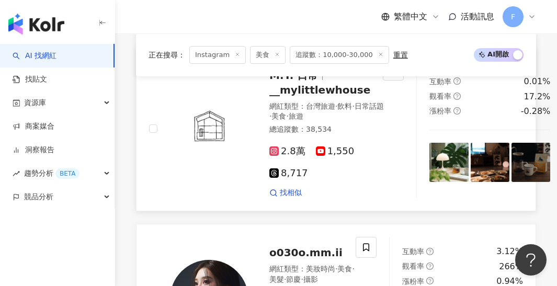
scroll to position [1935, 0]
click at [437, 170] on img at bounding box center [449, 161] width 39 height 39
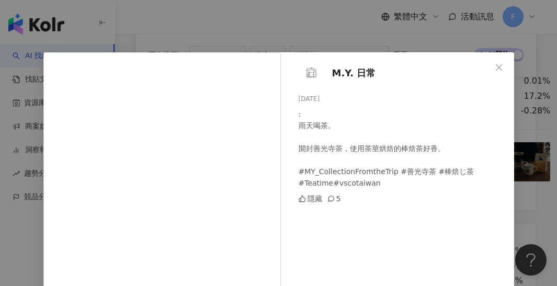
click at [366, 36] on div "M.Y. 日常 [DATE] : 雨天喝茶。 開封善光寺茶，使用茶莖烘焙的棒焙茶好香。 #MY_CollectionFromtheTrip #善光寺茶 #棒焙…" at bounding box center [278, 143] width 557 height 286
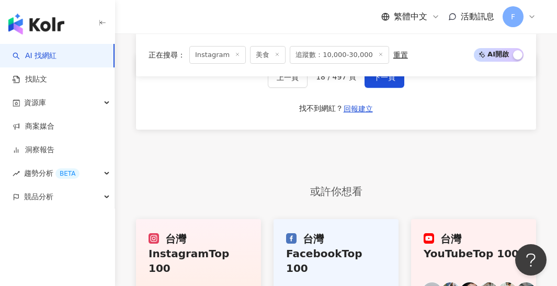
scroll to position [2418, 0]
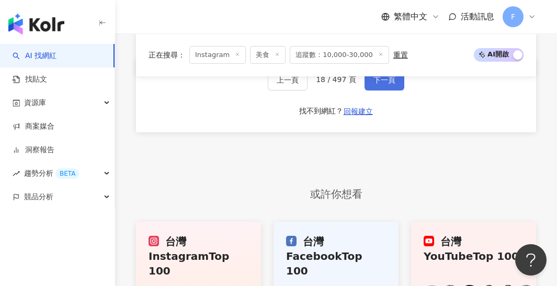
click at [376, 84] on button "下一頁" at bounding box center [385, 80] width 40 height 21
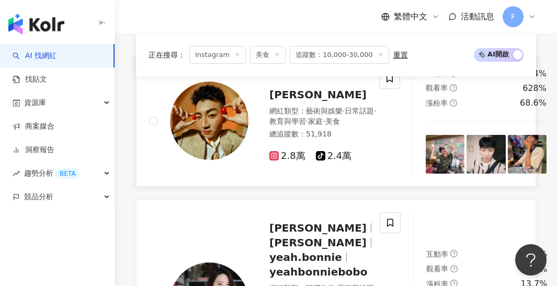
scroll to position [411, 0]
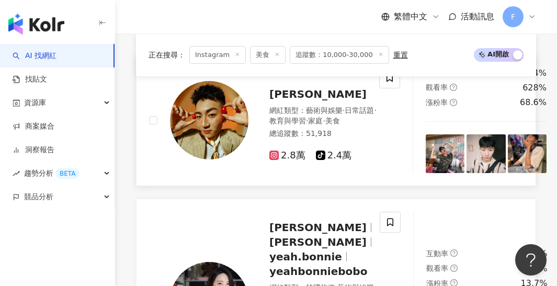
click at [428, 152] on img at bounding box center [445, 153] width 39 height 39
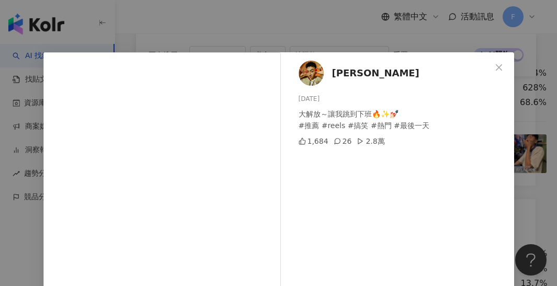
click at [399, 43] on div "[PERSON_NAME] [DATE] 大解放～讓我跳到下班🔥✨💅🏻 #推薦 #reels #搞笑 #熱門 #最後一天 1,684 26 2.8萬 查看原始…" at bounding box center [278, 143] width 557 height 286
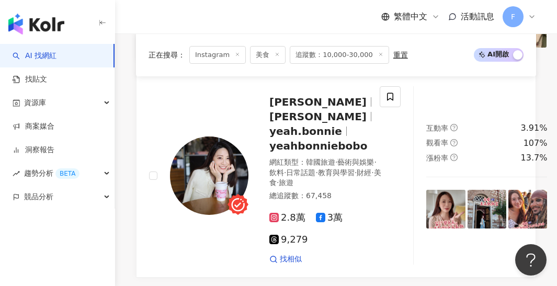
scroll to position [540, 0]
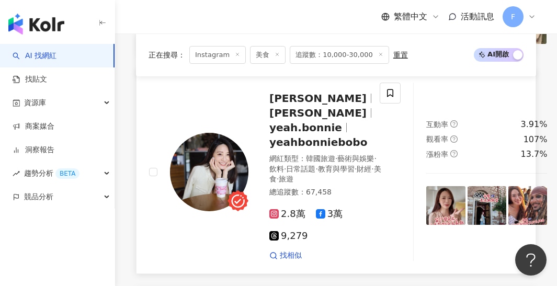
click at [439, 208] on img at bounding box center [445, 205] width 39 height 39
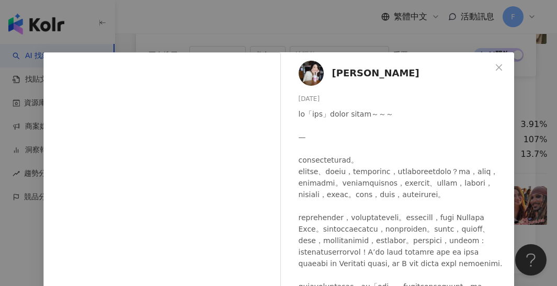
click at [322, 49] on div "[PERSON_NAME] [DATE] 353 25 1.2萬 查看原始貼文" at bounding box center [278, 143] width 557 height 286
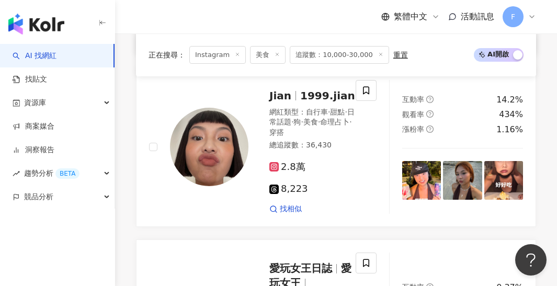
scroll to position [1134, 0]
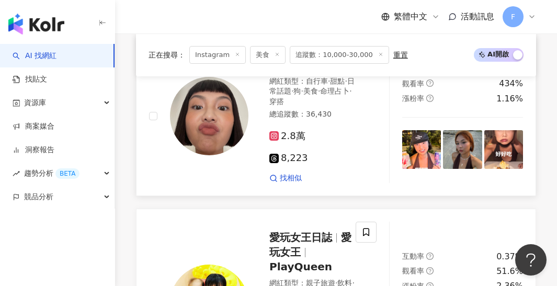
click at [420, 139] on img at bounding box center [421, 149] width 39 height 39
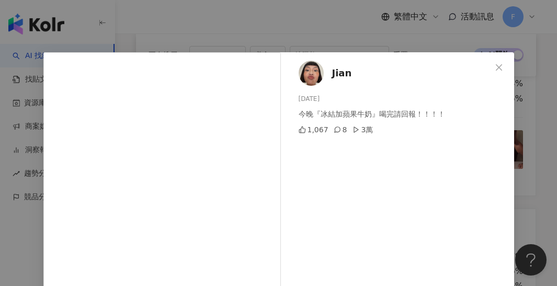
click at [201, 9] on div "Jian [DATE] 今晚『冰結加蘋果牛奶』喝完請回報！！！！ 1,067 8 3萬 查看原始貼文" at bounding box center [278, 143] width 557 height 286
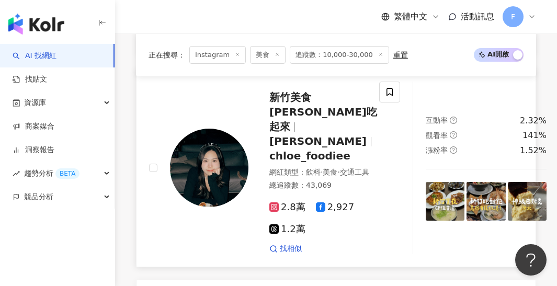
scroll to position [1478, 0]
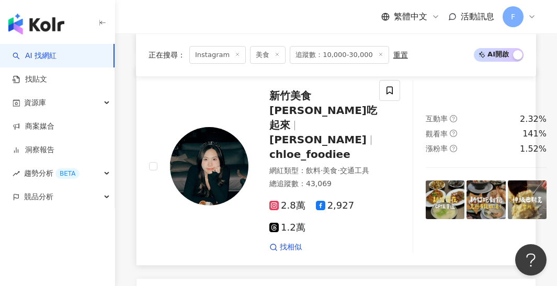
click at [426, 181] on img at bounding box center [445, 200] width 39 height 39
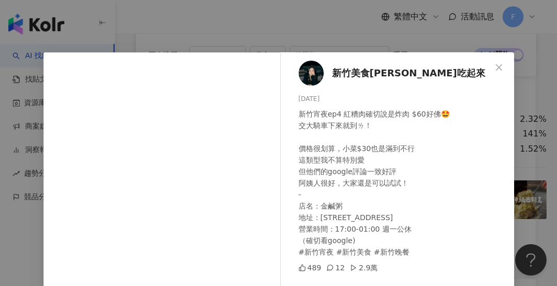
click at [372, 31] on div "新竹美食[PERSON_NAME]吃起來 [DATE] 新竹宵夜ep4 紅糟肉確切說是炸肉 $60好佛🤩 交大騎車下來就到ㄌ！ 價格很划算，小菜$30也是滿到…" at bounding box center [278, 143] width 557 height 286
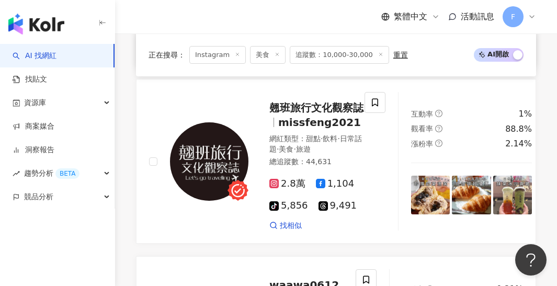
scroll to position [1683, 0]
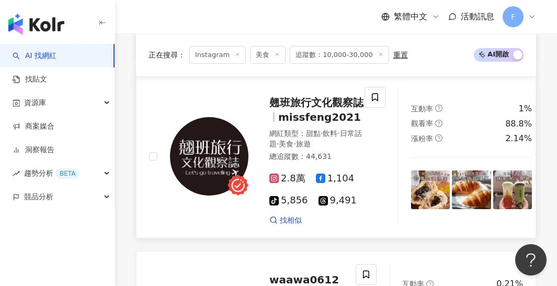
click at [430, 171] on img at bounding box center [430, 190] width 39 height 39
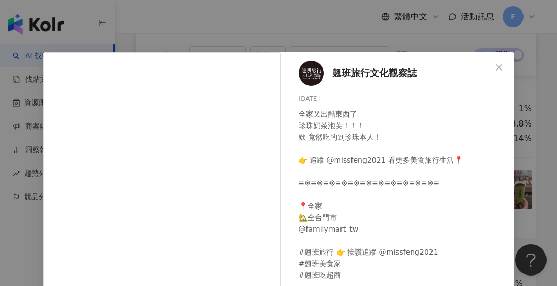
click at [262, 31] on div "翹班旅行文化觀察誌 [DATE] 全家又出酷東西了 珍珠奶茶泡芙！！！ 欸 竟然吃的到珍珠本人！ 👉 追蹤 @missfeng2021 看更多美食旅行生活📍 …" at bounding box center [278, 143] width 557 height 286
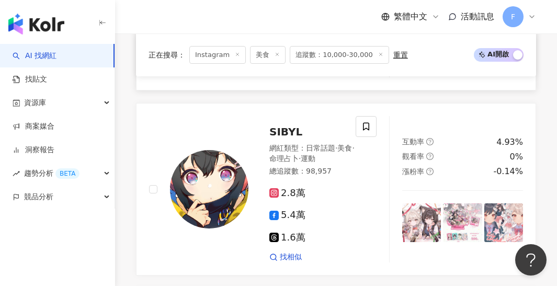
scroll to position [2006, 1]
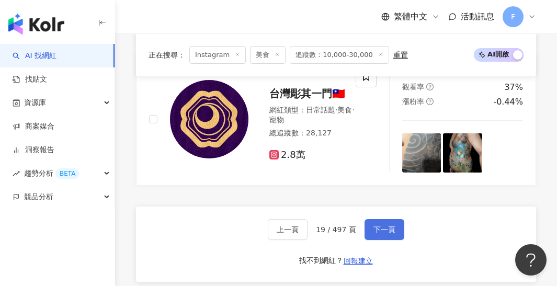
click at [382, 219] on button "下一頁" at bounding box center [385, 229] width 40 height 21
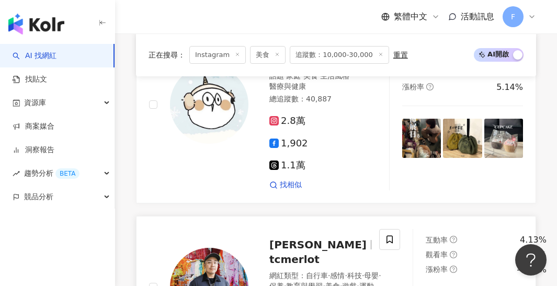
scroll to position [764, 0]
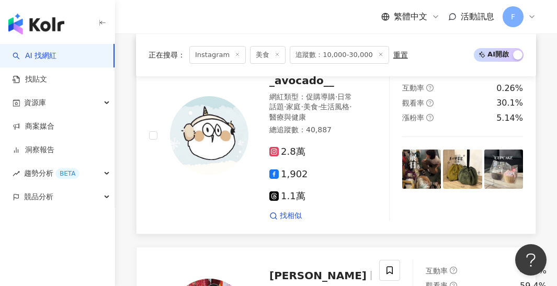
click at [432, 150] on img at bounding box center [421, 169] width 39 height 39
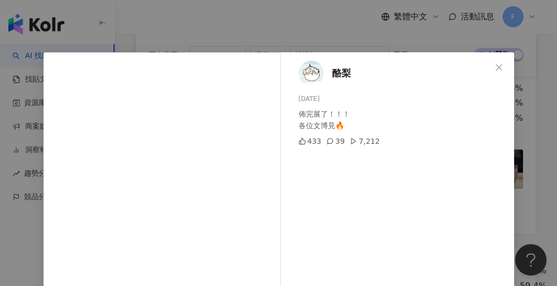
click at [361, 32] on div "酪梨 [DATE] 佈完展了！！！ 各位文博見🔥 433 39 7,212 查看原始貼文" at bounding box center [278, 143] width 557 height 286
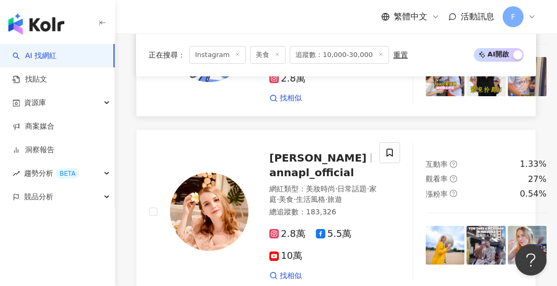
scroll to position [1197, 0]
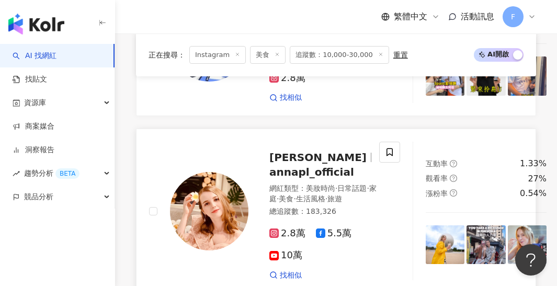
click at [426, 226] on img at bounding box center [445, 245] width 39 height 39
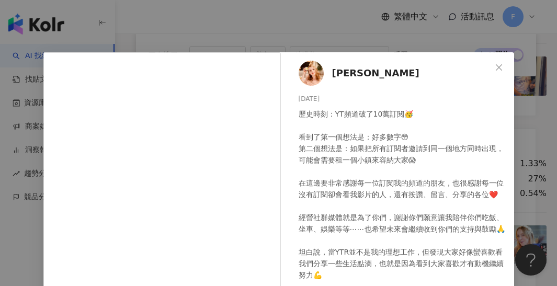
click at [295, 32] on div "波蘭[PERSON_NAME] [DATE] 歷史時刻：YT頻道破了10萬訂閱🥳 看到了第一個想法是：好多數字😳 第二個想法是：如果把所有訂閱者邀請到同一個地…" at bounding box center [278, 143] width 557 height 286
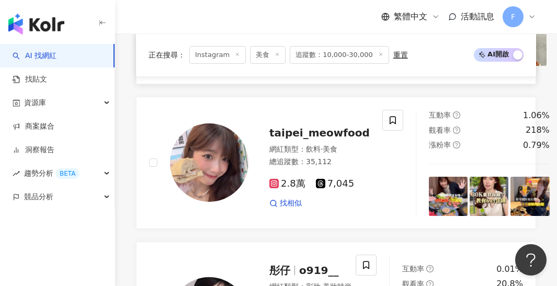
scroll to position [1563, 0]
click at [431, 176] on img at bounding box center [448, 195] width 39 height 39
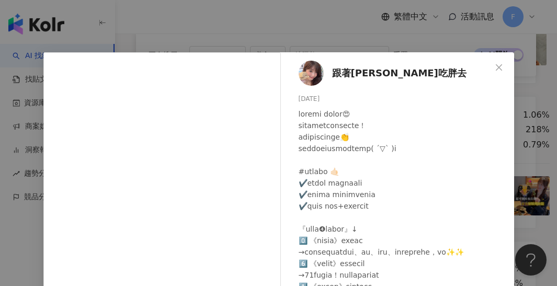
click at [287, 44] on div "跟著[PERSON_NAME]吃胖去 [DATE] 74 6 3,570 查看原始貼文" at bounding box center [278, 143] width 557 height 286
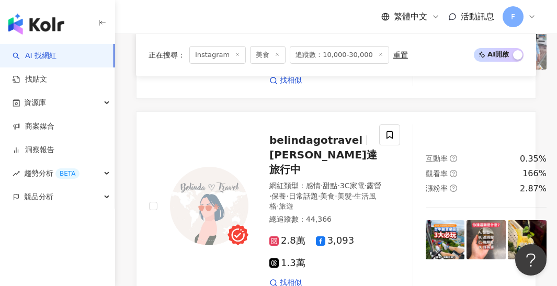
scroll to position [2219, 0]
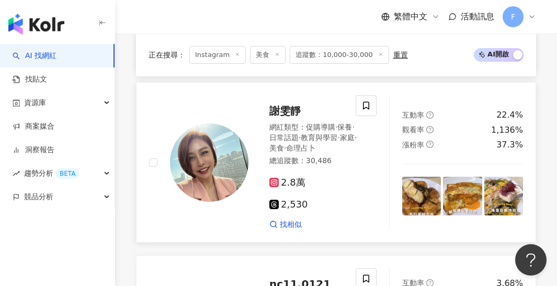
scroll to position [1386, 0]
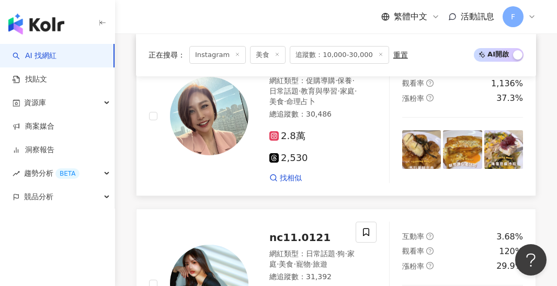
click at [417, 130] on img at bounding box center [421, 149] width 39 height 39
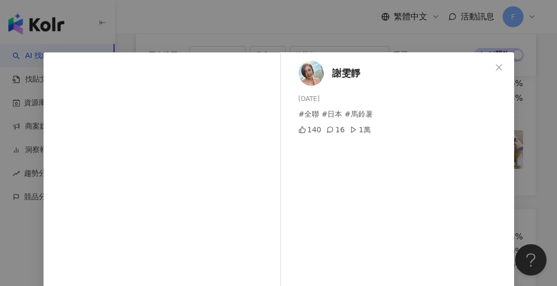
click at [305, 37] on div "謝雯靜 [DATE] #全聯 #日本 #馬鈴薯 140 16 1萬 查看原始貼文" at bounding box center [278, 143] width 557 height 286
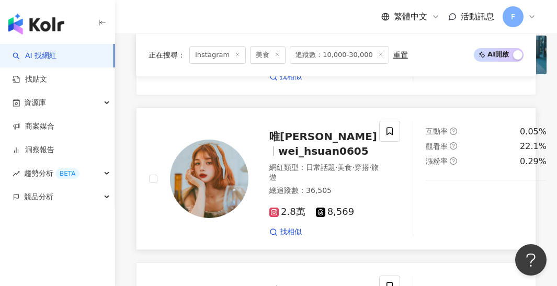
scroll to position [1790, 0]
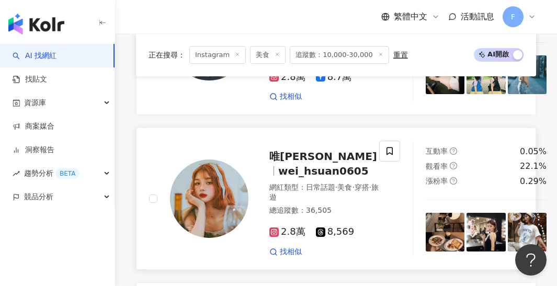
click at [426, 213] on img at bounding box center [445, 232] width 39 height 39
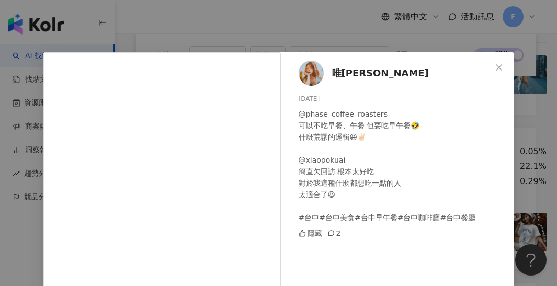
click at [240, 30] on div "唯[PERSON_NAME] [DATE] @phase_coffee_roasters 可以不吃早餐、午餐 但要吃早午餐🤣 什麼荒謬的邏輯😆✌🏻 @xiao…" at bounding box center [278, 143] width 557 height 286
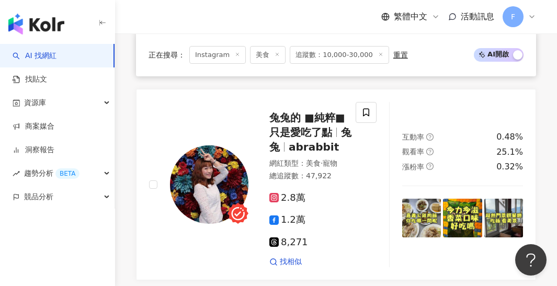
scroll to position [2220, 0]
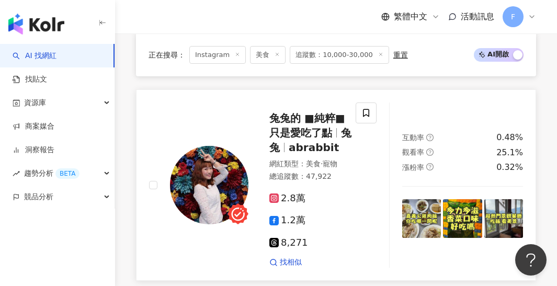
click at [412, 199] on img at bounding box center [421, 218] width 39 height 39
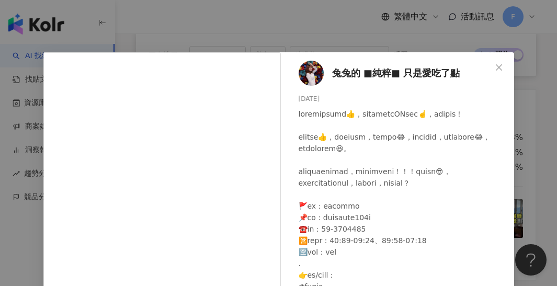
click at [256, 39] on div "兔兔的 ■純粹■ 只是愛吃了點 [DATE] 69 4 3,010 查看原始貼文" at bounding box center [278, 143] width 557 height 286
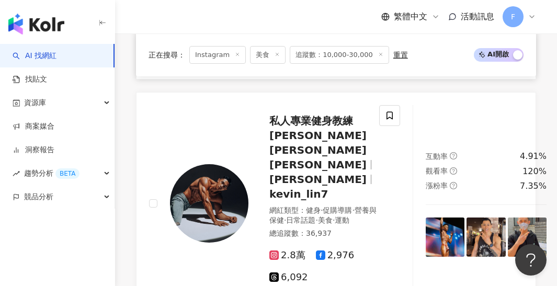
scroll to position [2423, 0]
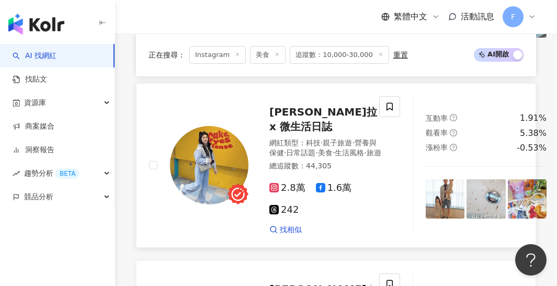
scroll to position [930, 0]
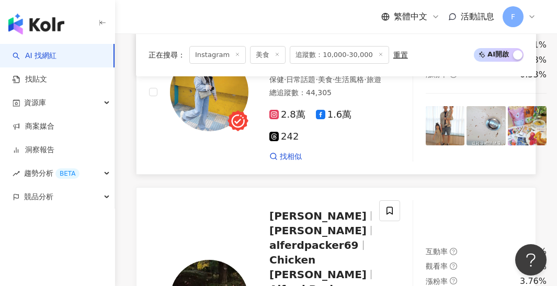
click at [434, 145] on img at bounding box center [445, 125] width 39 height 39
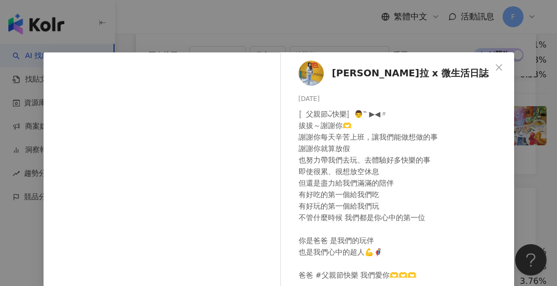
click at [284, 26] on div "[PERSON_NAME]拉 x 微生活日誌 [DATE] 〚父親節ᴗ̈快樂〛👨‷ ▶◀〃 拔拔～謝謝你🫶 謝謝你每天辛苦上班，讓我們能做想做的事 謝謝你就算…" at bounding box center [278, 143] width 557 height 286
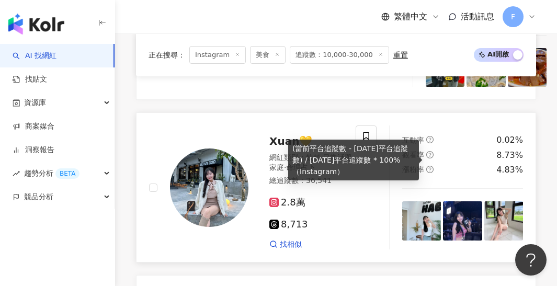
scroll to position [1386, 0]
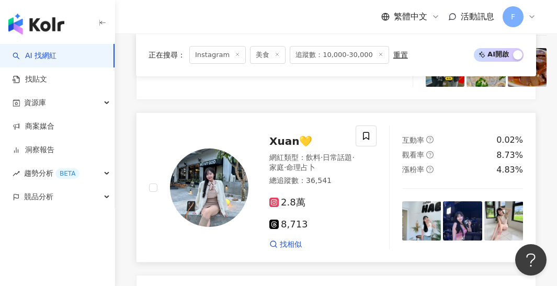
click at [423, 221] on img at bounding box center [421, 220] width 39 height 39
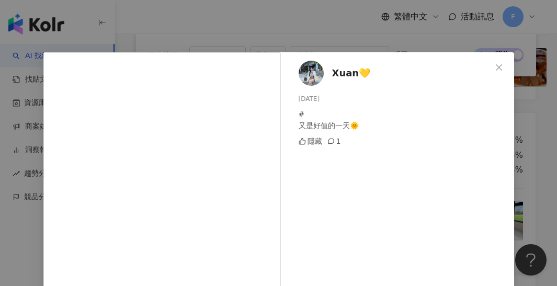
click at [347, 38] on div "Xuan💛 [DATE] # 又是好值的一天🌞 隱藏 1 查看原始貼文" at bounding box center [278, 143] width 557 height 286
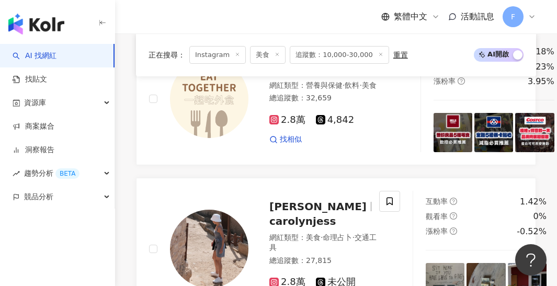
scroll to position [1630, 0]
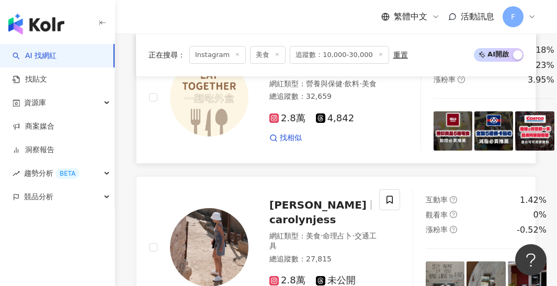
click at [442, 113] on img at bounding box center [453, 130] width 39 height 39
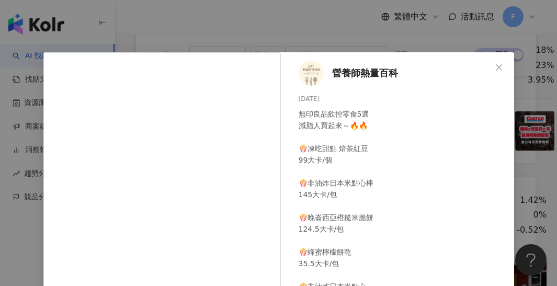
click at [266, 36] on div "營養師熱量百科 [DATE] 無印良品飲控零食5選 減脂人買起來～🔥🔥 🍿凍吃甜點 焙茶紅豆 99大卡/個 🍿非油炸日本米點心棒 145大卡/包 🍿晚崙西亞橙…" at bounding box center [278, 143] width 557 height 286
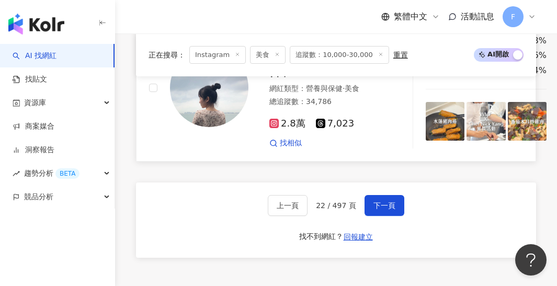
scroll to position [2249, 0]
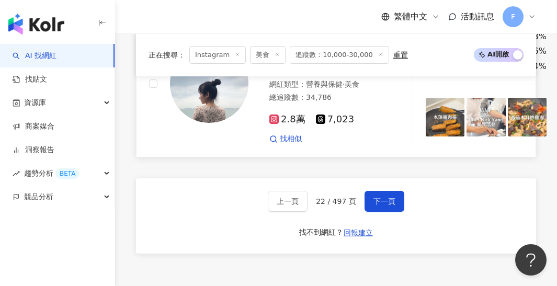
click at [426, 128] on img at bounding box center [445, 117] width 39 height 39
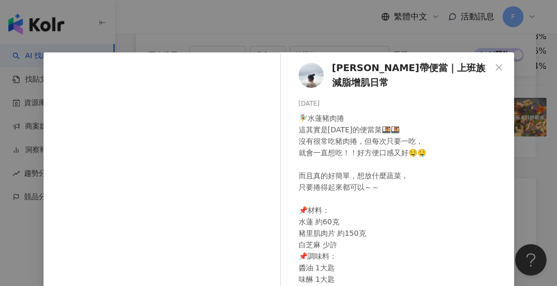
click at [379, 31] on div "[PERSON_NAME]帶便當｜上班族減脂增肌日常 [DATE] 🧚‍♀️水蓮豬肉捲 這其實是[DATE]的便當菜🍱🍱 沒有很常吃豬肉捲，但每次只要一吃， …" at bounding box center [278, 143] width 557 height 286
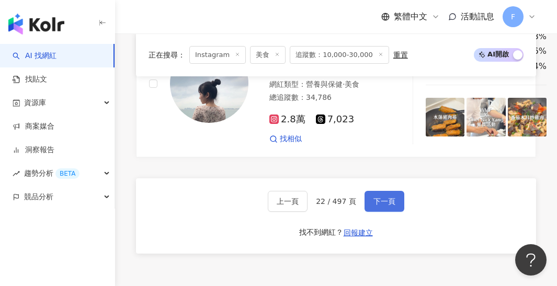
click at [389, 204] on button "下一頁" at bounding box center [385, 201] width 40 height 21
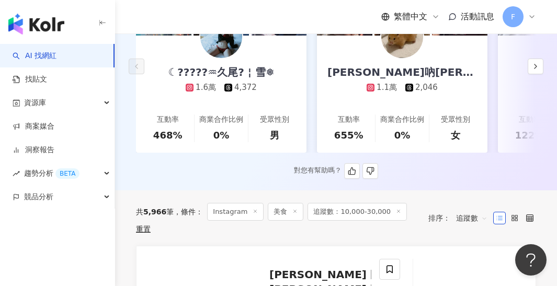
scroll to position [236, 0]
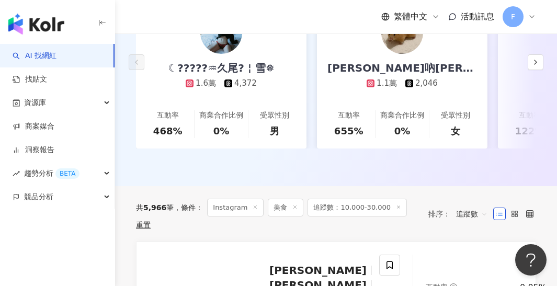
click at [374, 205] on span "追蹤數：10,000-30,000" at bounding box center [357, 208] width 99 height 18
click at [365, 207] on span "追蹤數：10,000-30,000" at bounding box center [357, 208] width 99 height 18
click at [361, 205] on span "追蹤數：10,000-30,000" at bounding box center [357, 208] width 99 height 18
click at [330, 208] on span "追蹤數：10,000-30,000" at bounding box center [357, 208] width 99 height 18
click at [396, 206] on icon at bounding box center [398, 207] width 5 height 5
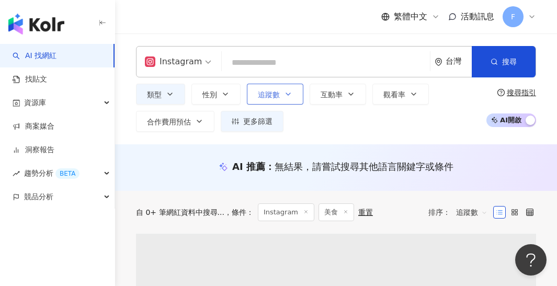
click at [282, 102] on button "追蹤數" at bounding box center [275, 94] width 57 height 21
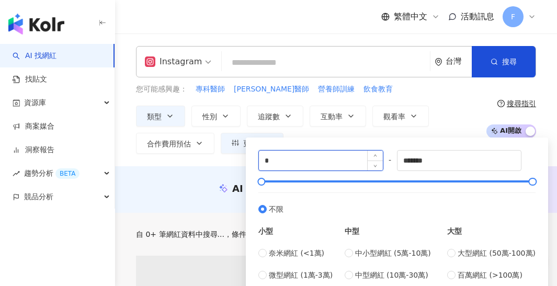
click at [291, 158] on input "*" at bounding box center [321, 161] width 124 height 20
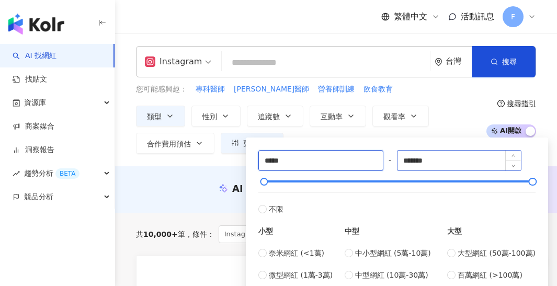
type input "*****"
drag, startPoint x: 451, startPoint y: 160, endPoint x: 357, endPoint y: 160, distance: 93.7
click at [357, 160] on div "***** - ******* 不限 小型 奈米網紅 (<1萬) 微型網紅 (1萬-3萬) 小型網紅 (3萬-5萬) 中型 中小型網紅 (5萬-10萬) 中型…" at bounding box center [397, 226] width 277 height 153
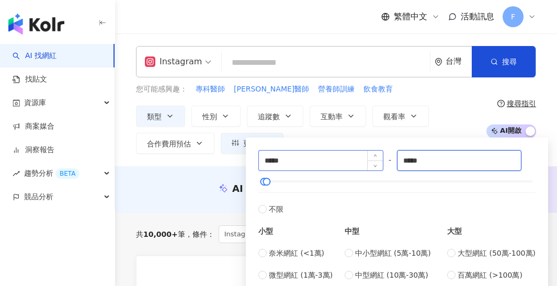
type input "*****"
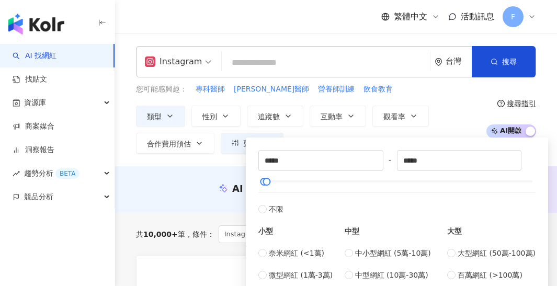
click at [455, 117] on div "類型 性別 追蹤數 互動率 觀看率 合作費用預估 更多篩選 ***** - ***** 不限 小型 奈米網紅 (<1萬) 微型網紅 (1萬-3萬) 小型網紅 …" at bounding box center [308, 130] width 345 height 48
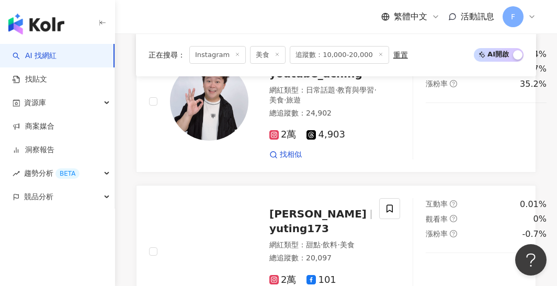
scroll to position [422, 0]
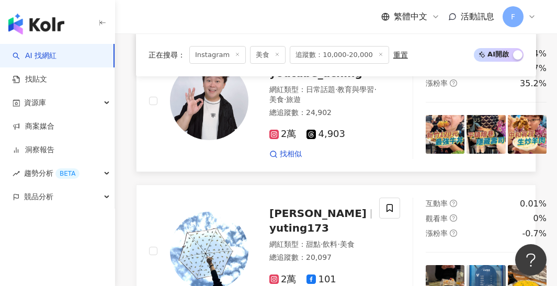
click at [436, 120] on img at bounding box center [445, 134] width 39 height 39
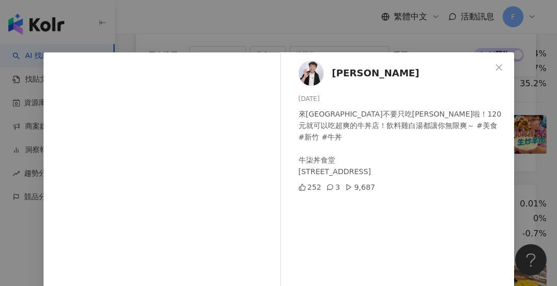
click at [345, 35] on div "阿慶 2025/8/5 來新竹湖口不要只吃麥當勞啦！120元就可以吃超爽的牛丼店！飲料雞白湯都讓你無限爽～ #美食 #新竹 #牛丼 牛柒丼食堂 新竹縣湖口鄉中…" at bounding box center [278, 143] width 557 height 286
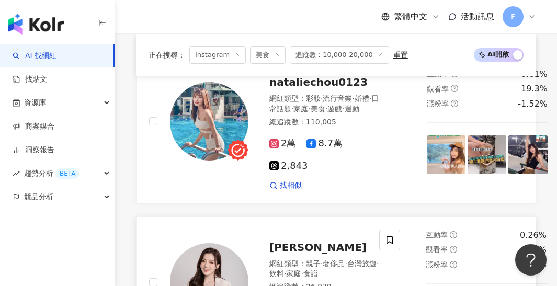
scroll to position [1019, 0]
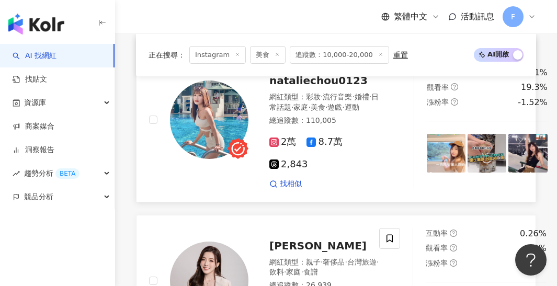
click at [427, 173] on img at bounding box center [446, 153] width 39 height 39
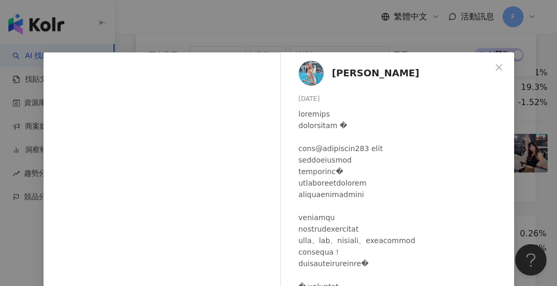
click at [270, 38] on div "Natalie 筱涵 2025/8/7 59 2,095 查看原始貼文" at bounding box center [278, 143] width 557 height 286
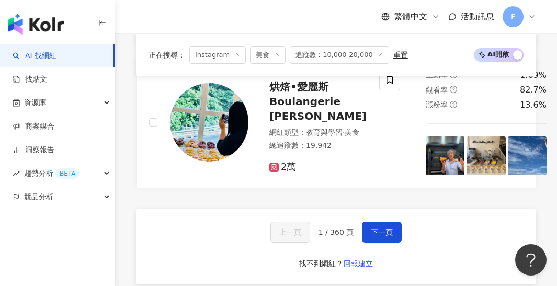
scroll to position [2211, 0]
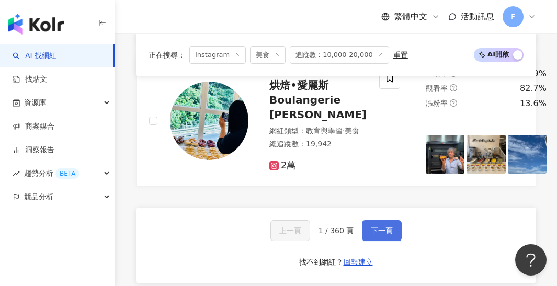
click at [378, 235] on span "下一頁" at bounding box center [382, 231] width 22 height 8
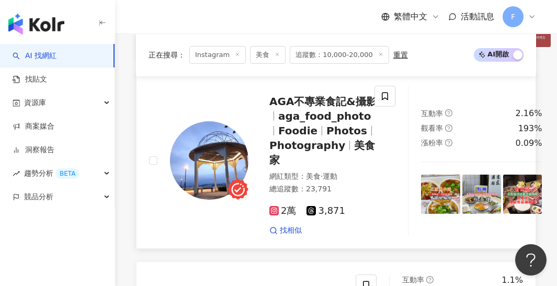
scroll to position [1130, 0]
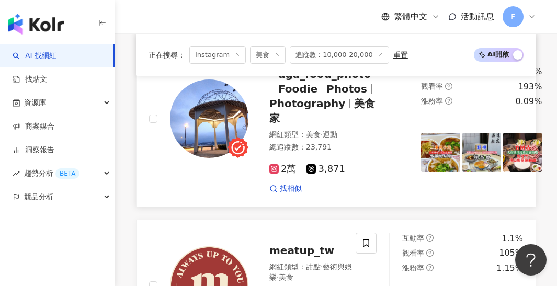
click at [434, 142] on img at bounding box center [440, 152] width 39 height 39
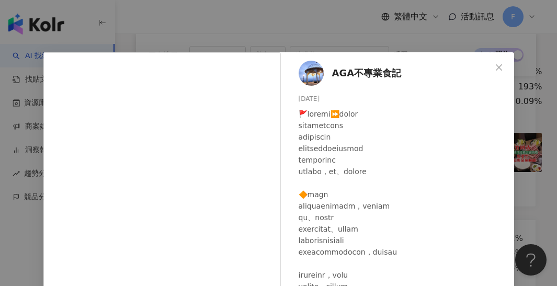
click at [295, 33] on div "AGA不專業食記 2025/7/16 271 21 5.8萬 查看原始貼文" at bounding box center [278, 143] width 557 height 286
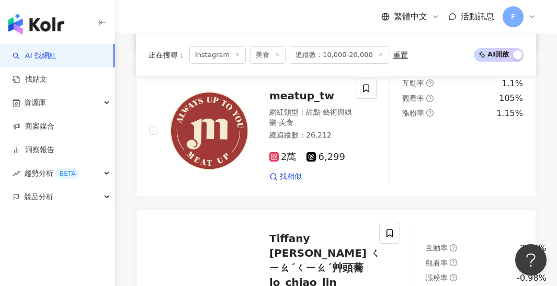
scroll to position [1292, 0]
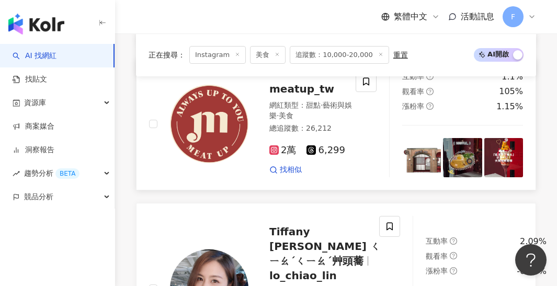
click at [423, 159] on img at bounding box center [421, 157] width 39 height 39
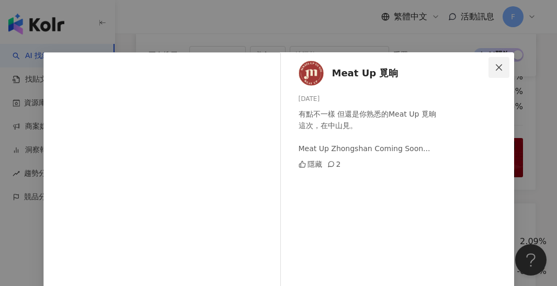
click at [506, 73] on button "Close" at bounding box center [499, 67] width 21 height 21
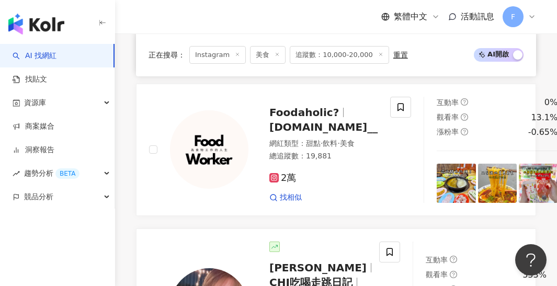
scroll to position [1894, 0]
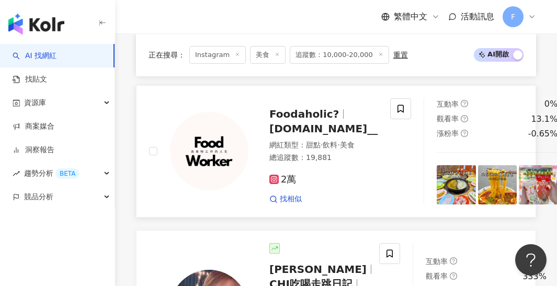
click at [437, 177] on img at bounding box center [456, 184] width 39 height 39
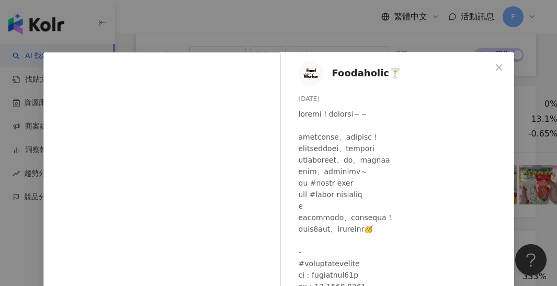
click at [251, 41] on div "Foodaholic🍸 2025/7/15 隱藏 1,358 查看原始貼文" at bounding box center [278, 143] width 557 height 286
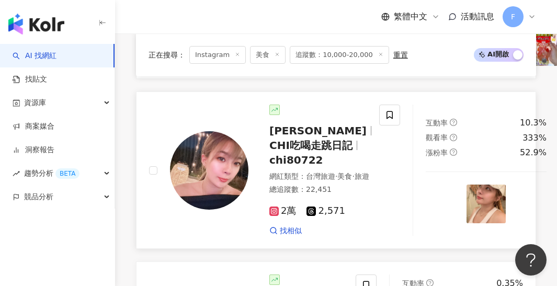
scroll to position [2040, 0]
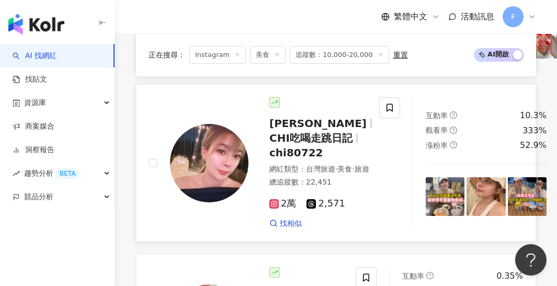
click at [426, 197] on img at bounding box center [445, 196] width 39 height 39
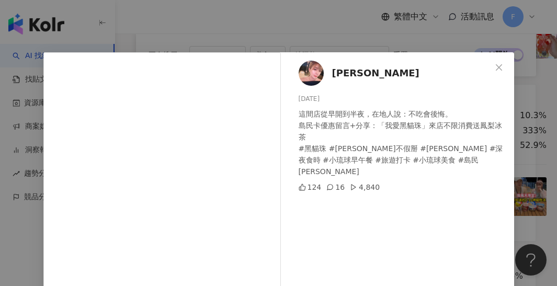
click at [300, 35] on div "劉琪琪 2025/7/26 這間店從早開到半夜，在地人說：不吃會後悔。 島民卡優惠留言+分享：「我愛黑貓珠」來店不限消費送鳳梨冰茶 #黑貓珠 #琪琪不假掰 #…" at bounding box center [278, 143] width 557 height 286
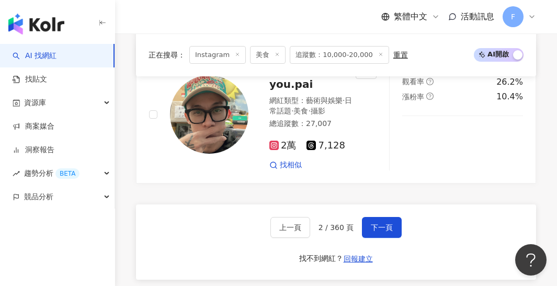
scroll to position [2253, 0]
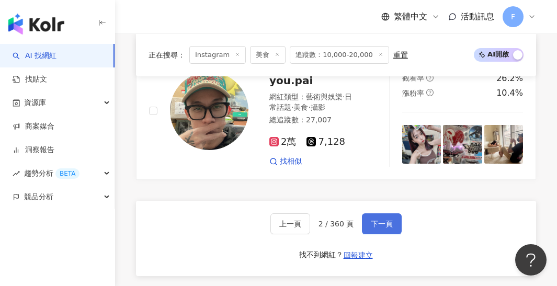
click at [388, 215] on button "下一頁" at bounding box center [382, 224] width 40 height 21
